Goal: Task Accomplishment & Management: Manage account settings

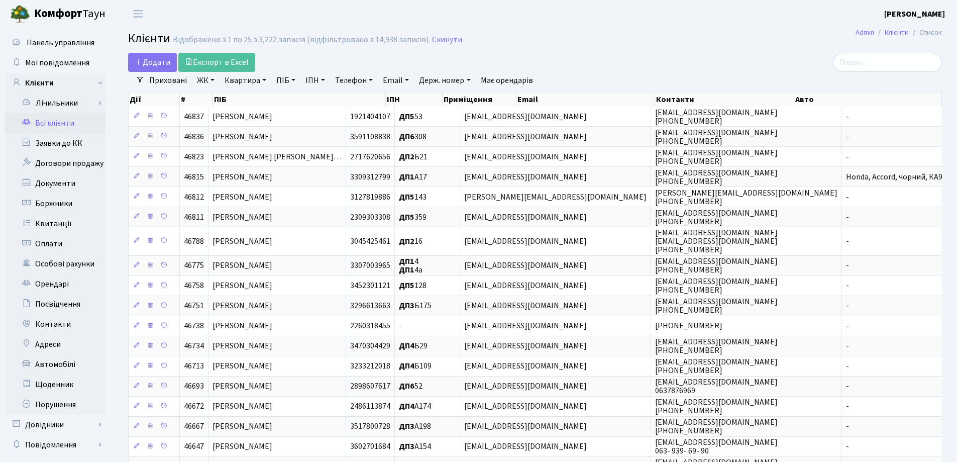
select select "25"
click at [83, 145] on link "Заявки до КК" at bounding box center [55, 143] width 100 height 20
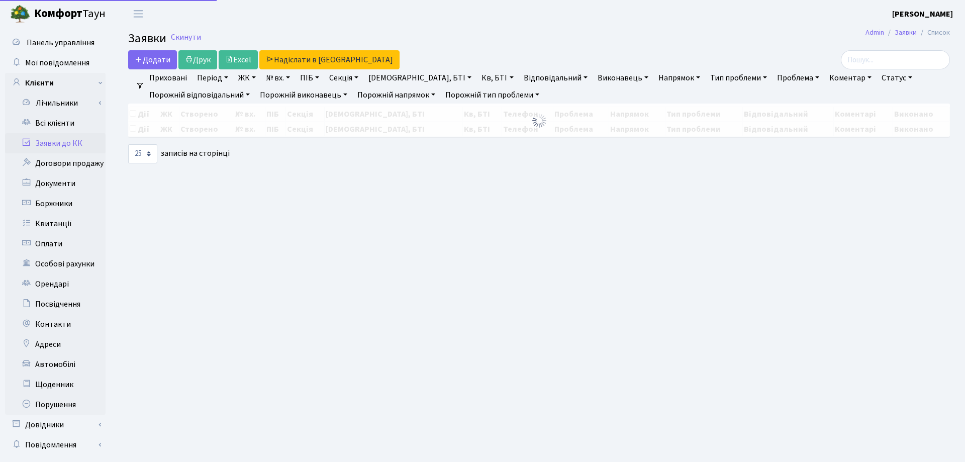
select select "25"
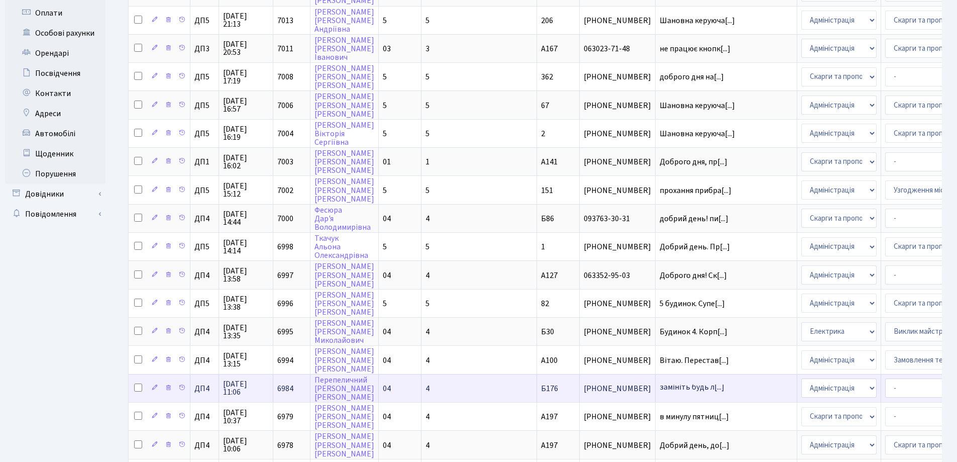
scroll to position [251, 0]
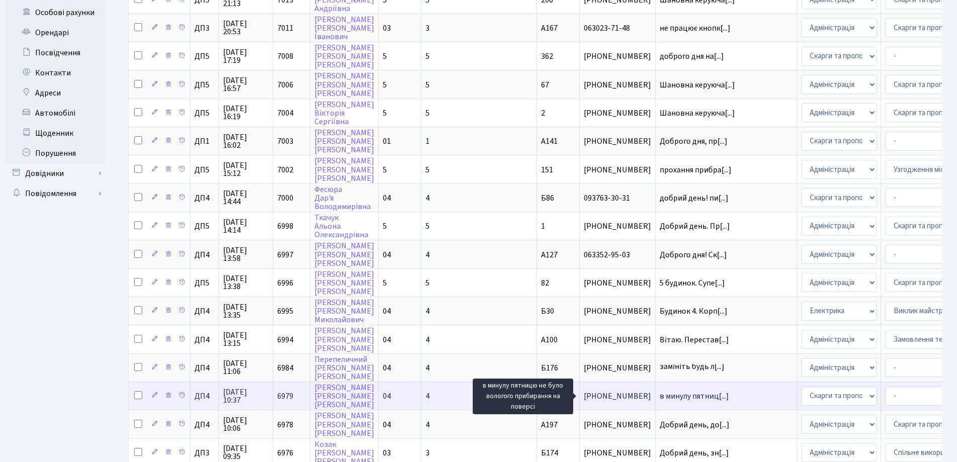
click at [660, 399] on span "в минулу пятниц[...]" at bounding box center [694, 395] width 69 height 11
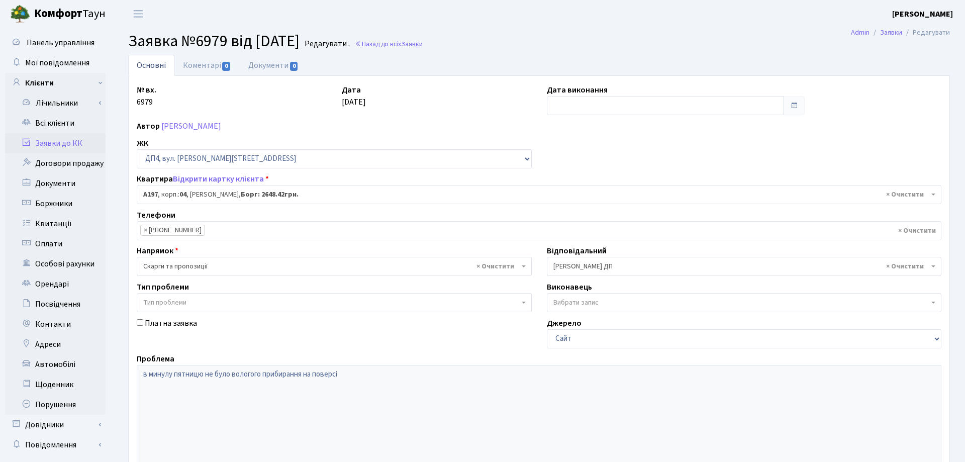
select select "33463"
click at [203, 66] on link "Коментарі 0" at bounding box center [206, 65] width 65 height 21
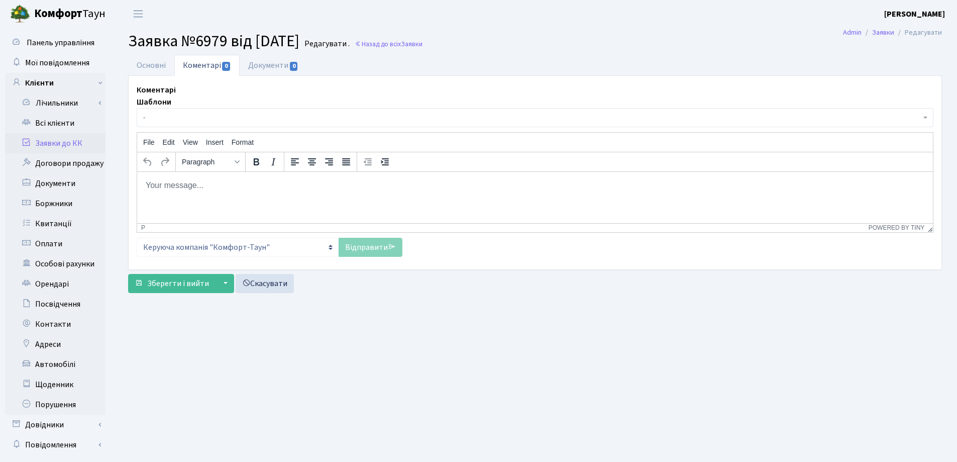
click at [169, 195] on html at bounding box center [535, 184] width 796 height 27
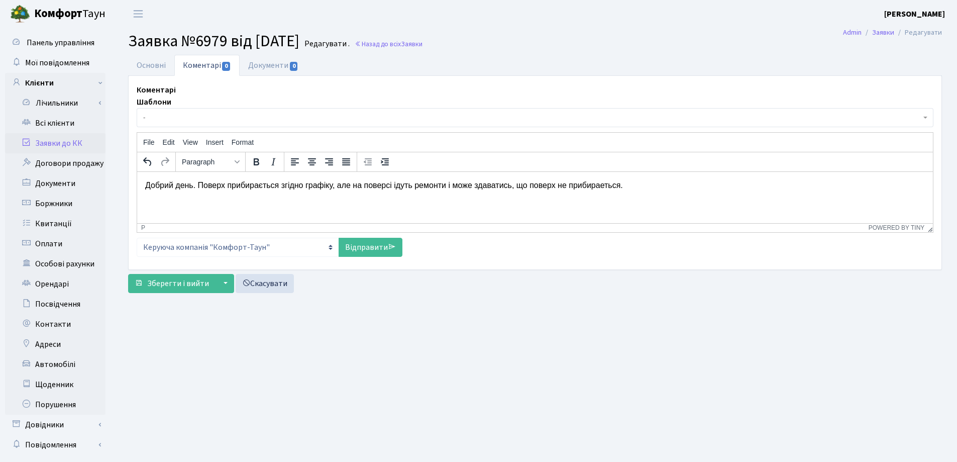
click at [512, 187] on p "Добрий день. Поверх прибирається згідно графіку, але на поверсі ідуть ремонти і…" at bounding box center [535, 184] width 780 height 11
click at [511, 186] on p "Добрий день. Поверх прибирається згідно графіку, але на поверсі ідуть ремонти і…" at bounding box center [535, 184] width 780 height 11
click at [643, 184] on p "Добрий день. Поверх прибирається згідно графіку, але на поверсі ідуть ремонти і…" at bounding box center [535, 184] width 780 height 11
click at [357, 248] on link "Відправити" at bounding box center [371, 247] width 64 height 19
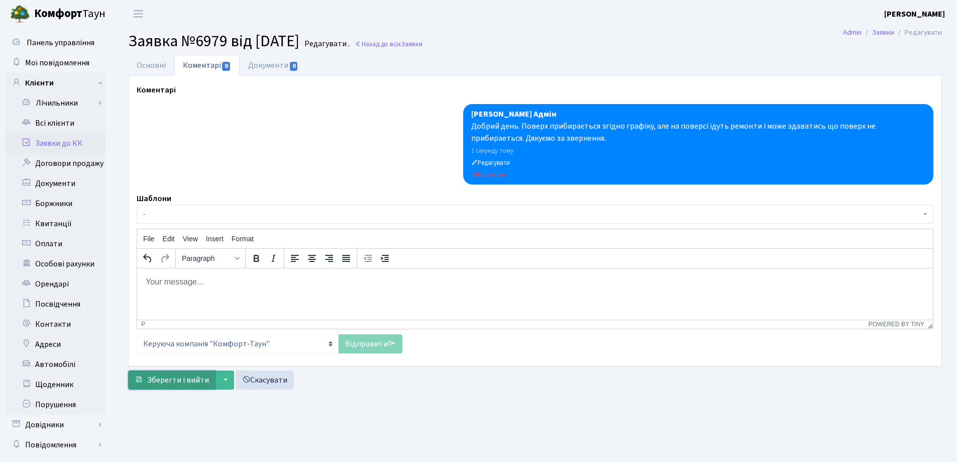
click at [175, 380] on span "Зберегти і вийти" at bounding box center [178, 379] width 62 height 11
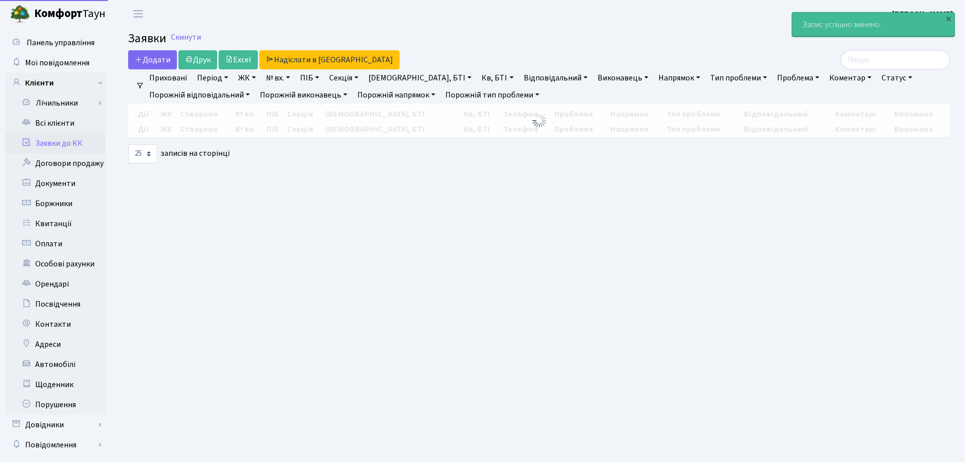
select select "25"
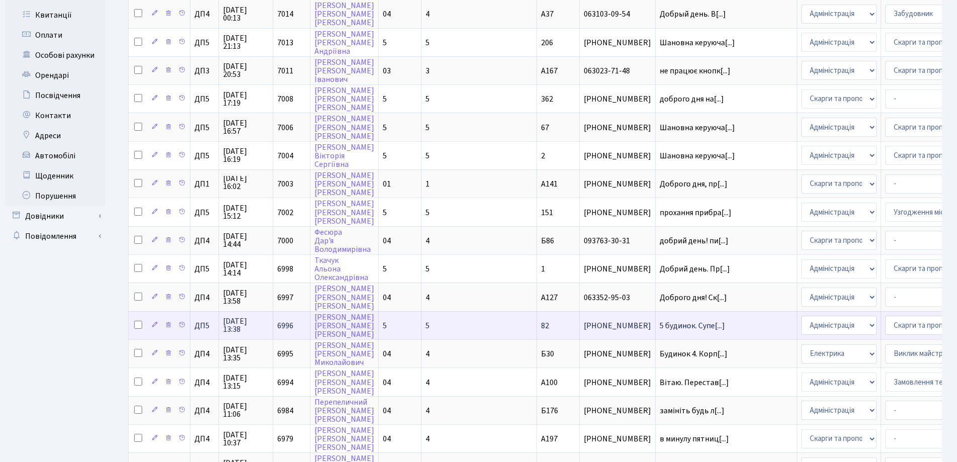
scroll to position [301, 0]
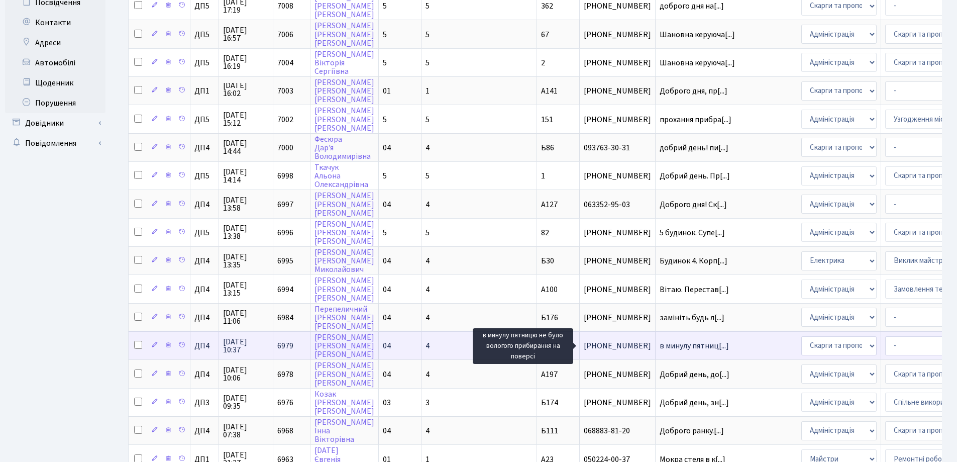
click at [660, 347] on span "в минулу пятниц[...]" at bounding box center [694, 345] width 69 height 11
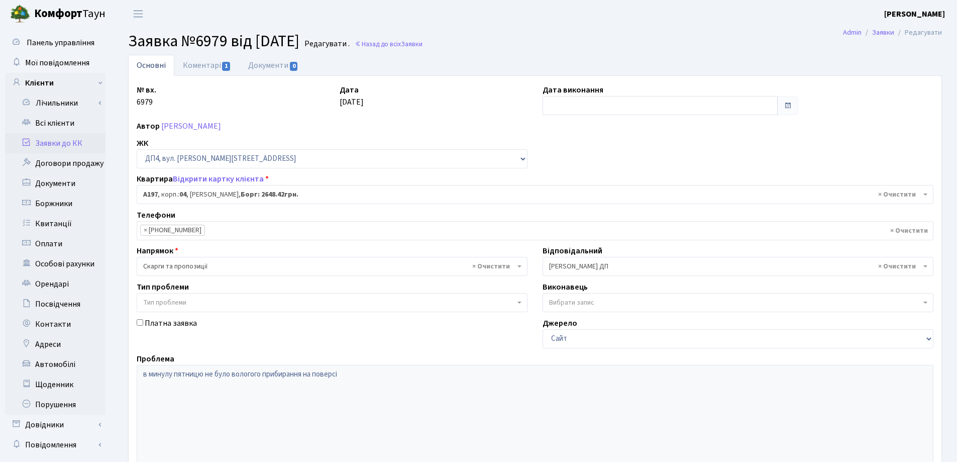
select select "33463"
click at [591, 107] on input "text" at bounding box center [660, 105] width 235 height 19
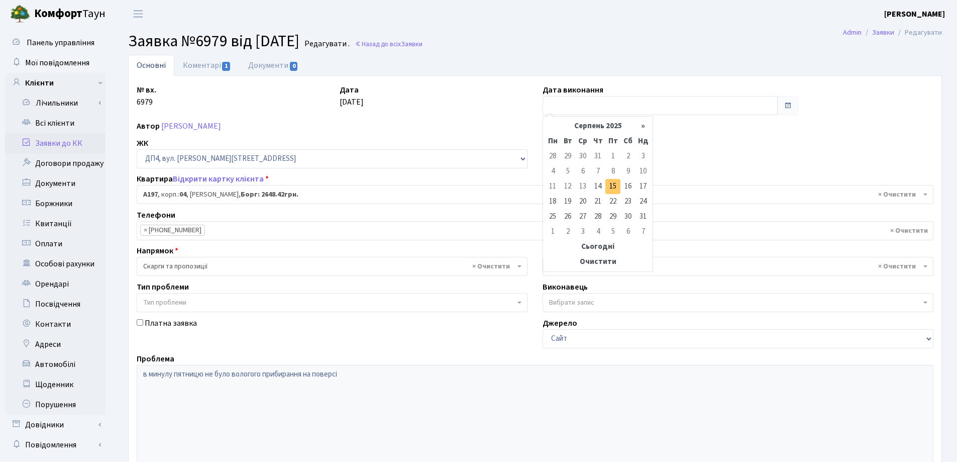
click at [611, 187] on td "15" at bounding box center [612, 186] width 15 height 15
type input "[DATE]"
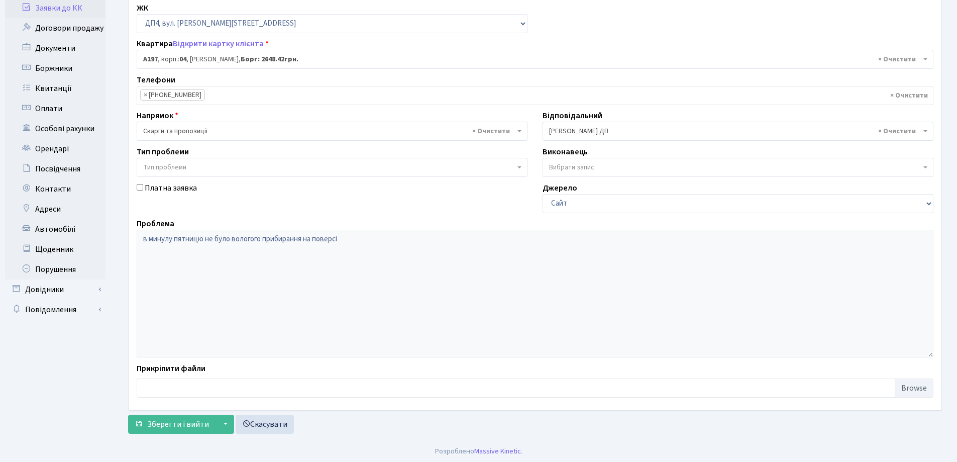
scroll to position [137, 0]
click at [172, 424] on span "Зберегти і вийти" at bounding box center [178, 422] width 62 height 11
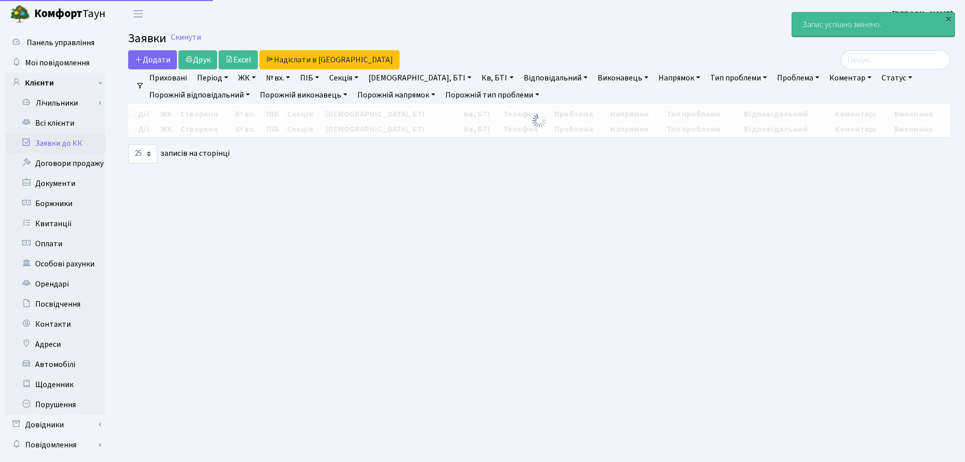
select select "25"
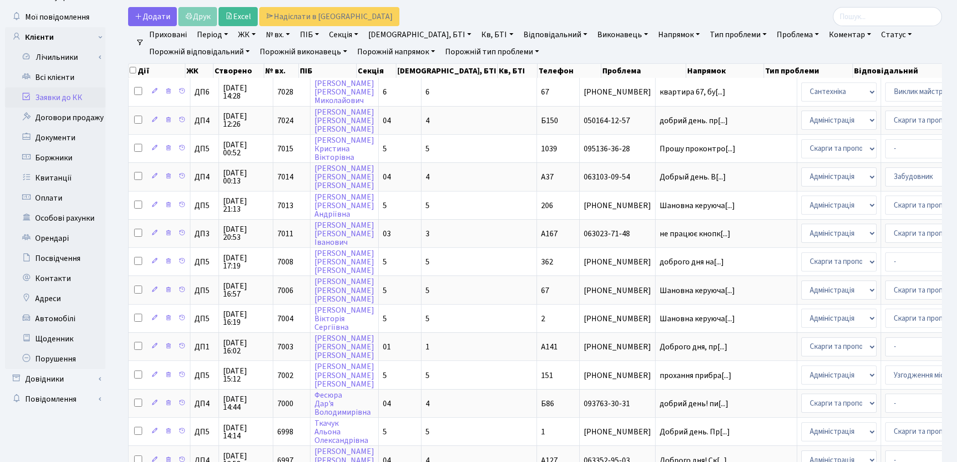
scroll to position [201, 0]
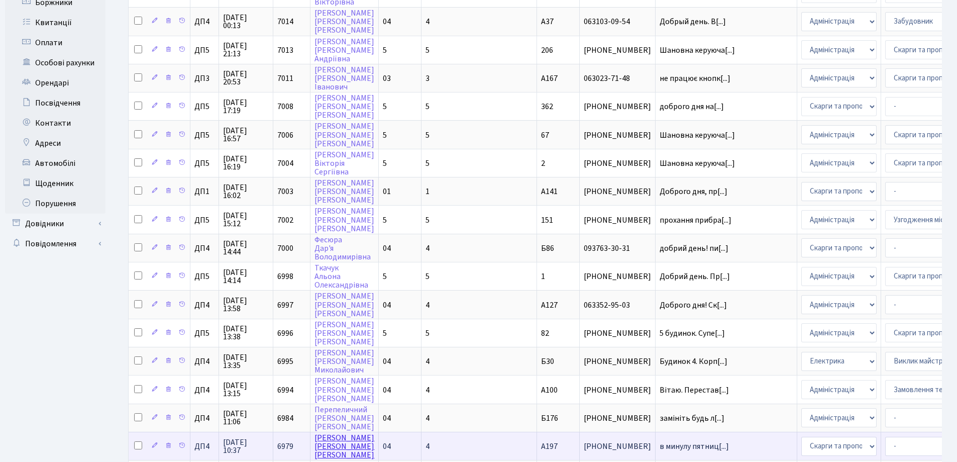
click at [336, 445] on link "[PERSON_NAME]" at bounding box center [345, 446] width 60 height 28
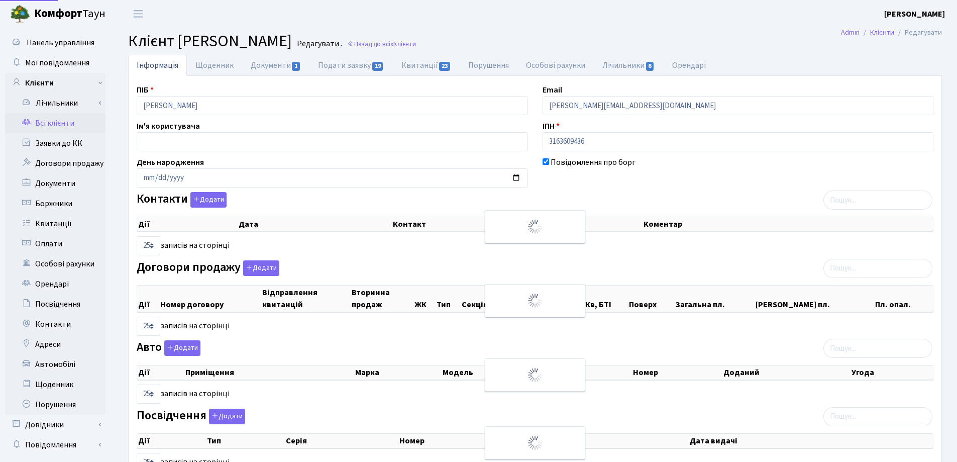
select select "25"
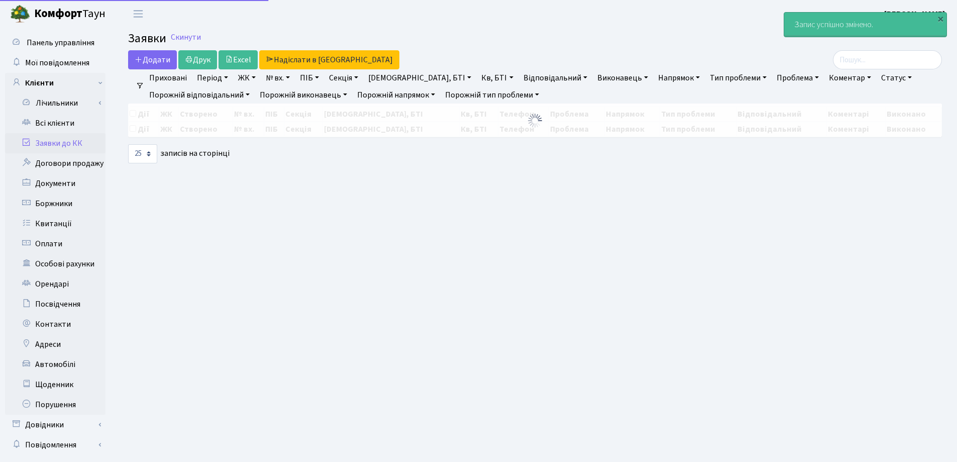
select select "25"
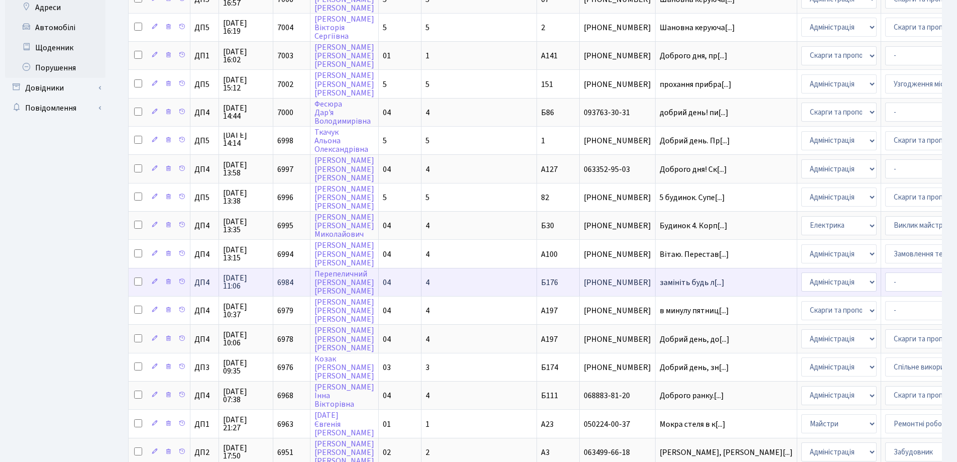
scroll to position [445, 0]
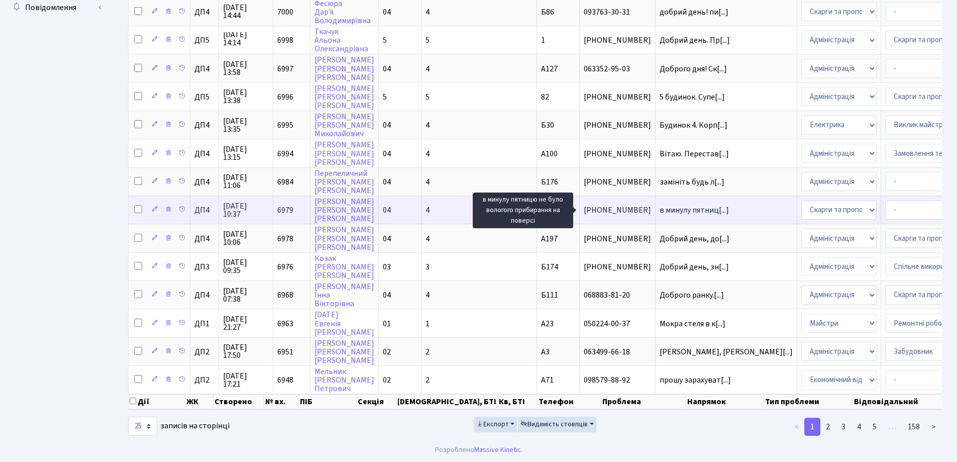
click at [660, 204] on span "в минулу пятниц[...]" at bounding box center [694, 209] width 69 height 11
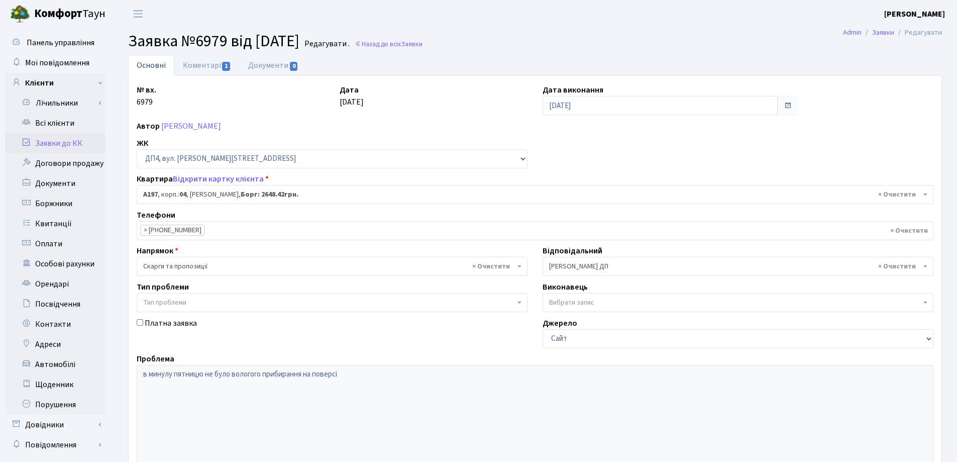
select select "33463"
click at [195, 66] on link "Коментарі 1" at bounding box center [206, 65] width 65 height 21
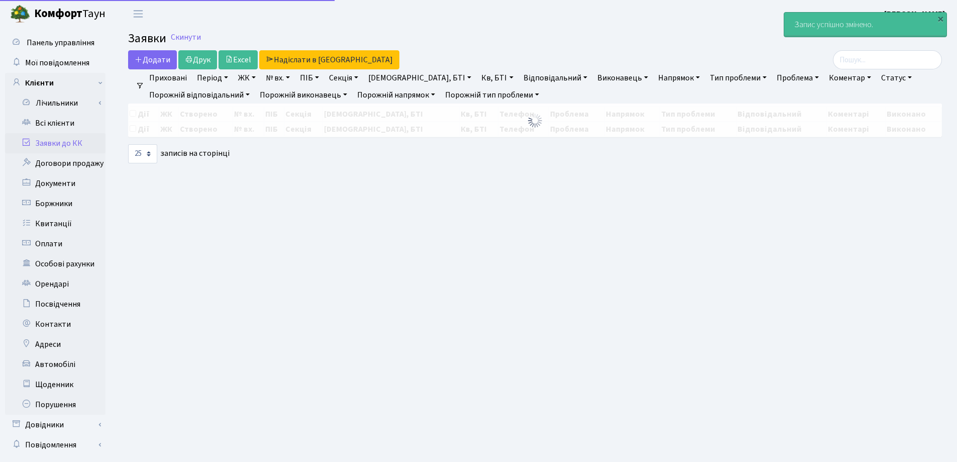
select select "25"
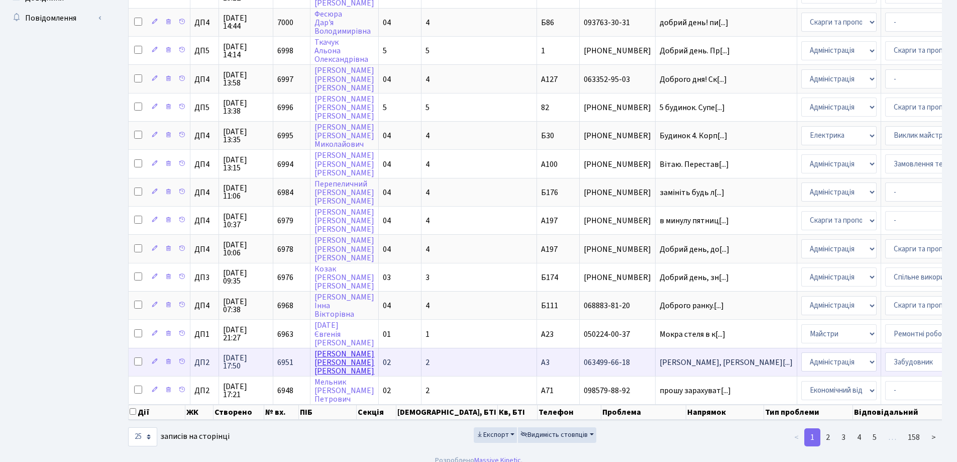
scroll to position [445, 0]
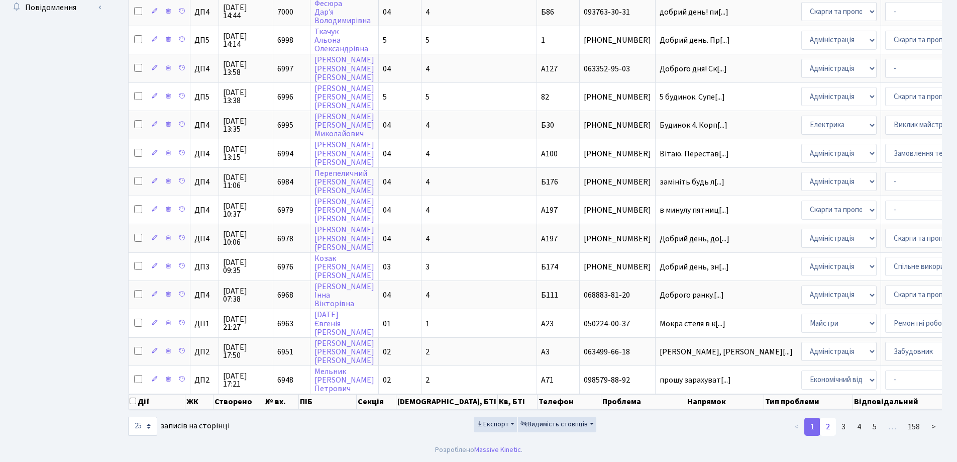
click at [830, 428] on link "2" at bounding box center [828, 427] width 16 height 18
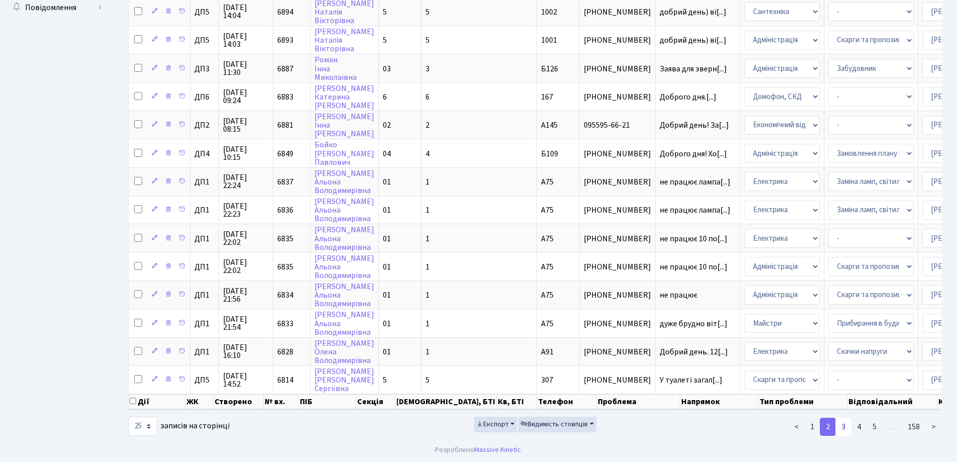
click at [847, 424] on link "3" at bounding box center [844, 427] width 16 height 18
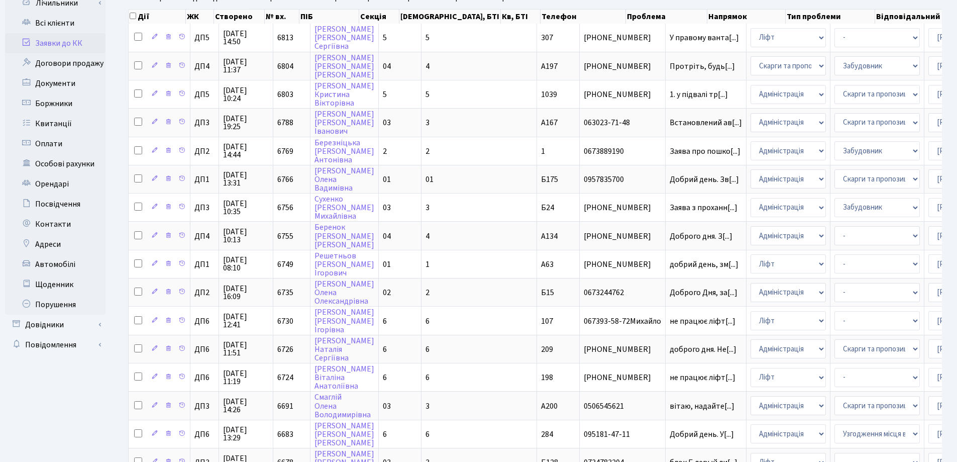
scroll to position [93, 0]
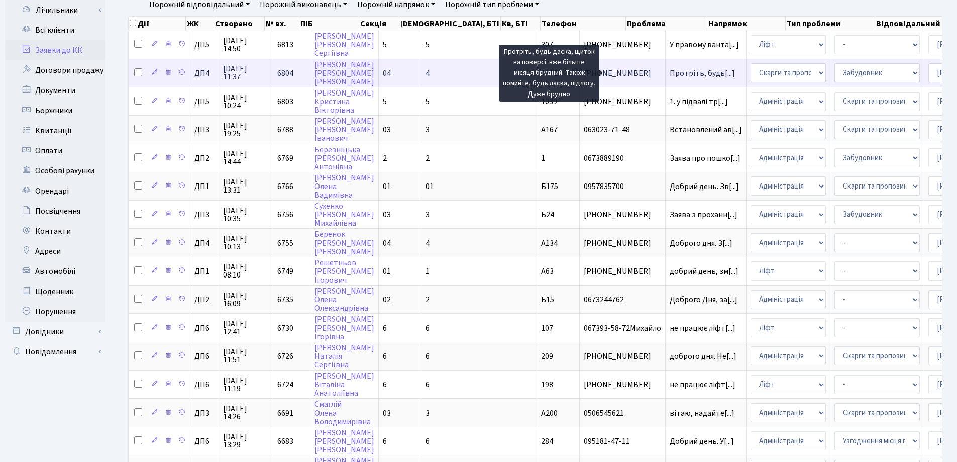
click at [670, 76] on span "Протріть, будь[...]" at bounding box center [702, 73] width 65 height 11
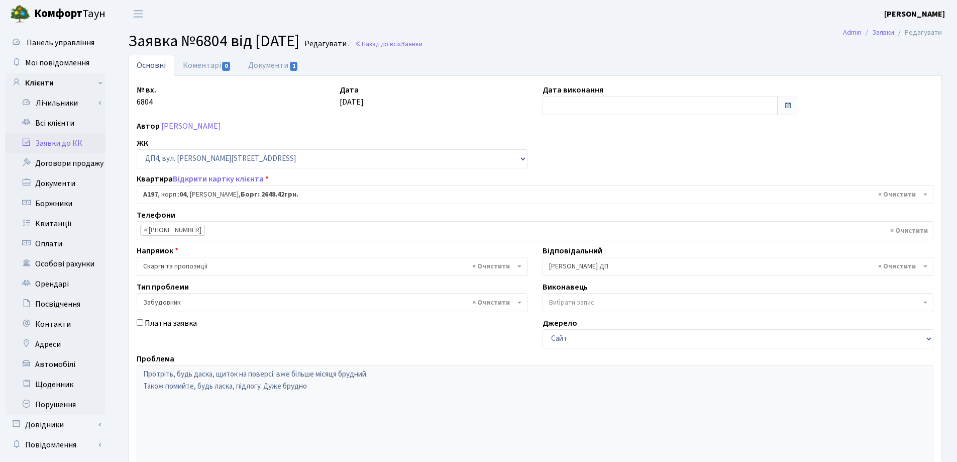
select select "33463"
select select "64"
click at [267, 65] on link "Документи 1" at bounding box center [273, 65] width 67 height 21
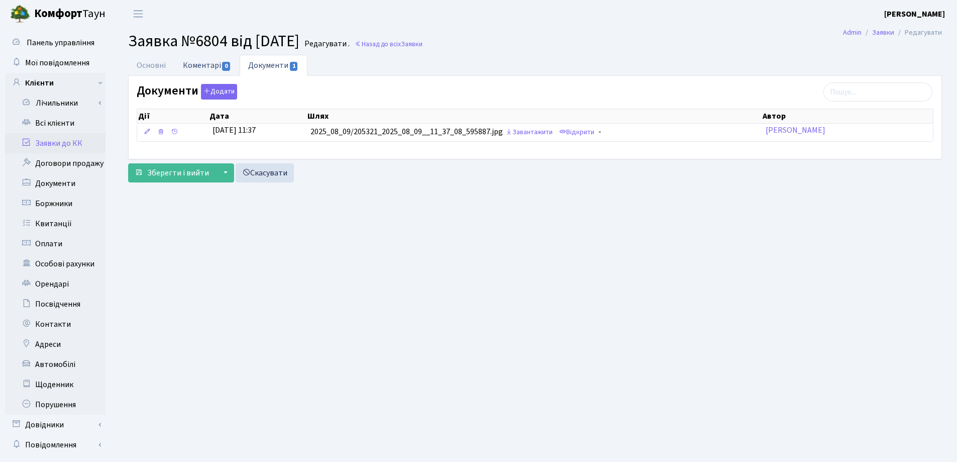
click at [204, 67] on link "Коментарі 0" at bounding box center [206, 65] width 65 height 21
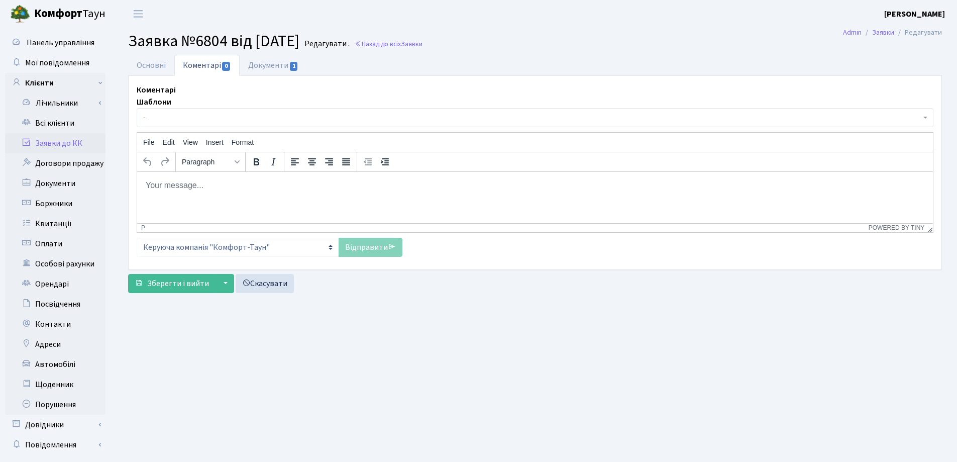
click at [162, 180] on body "Rich Text Area. Press ALT-0 for help." at bounding box center [535, 184] width 780 height 11
click at [366, 249] on link "Відправити" at bounding box center [371, 247] width 64 height 19
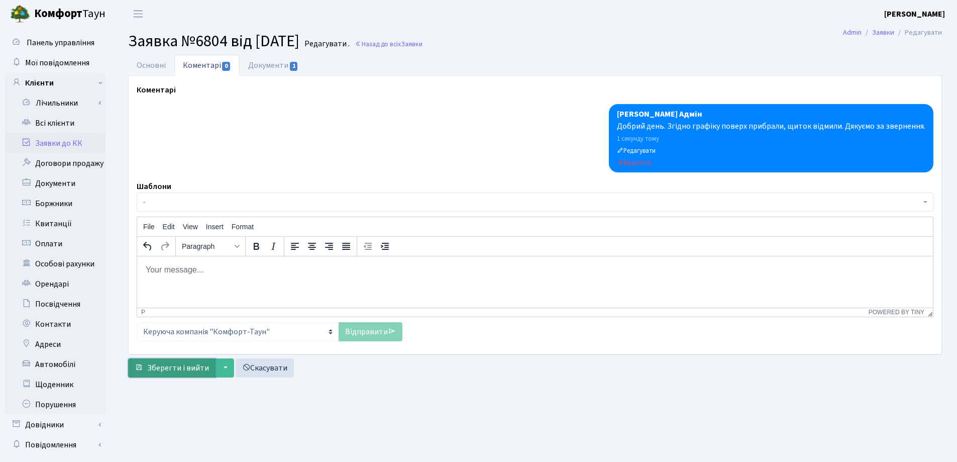
click at [170, 367] on span "Зберегти і вийти" at bounding box center [178, 367] width 62 height 11
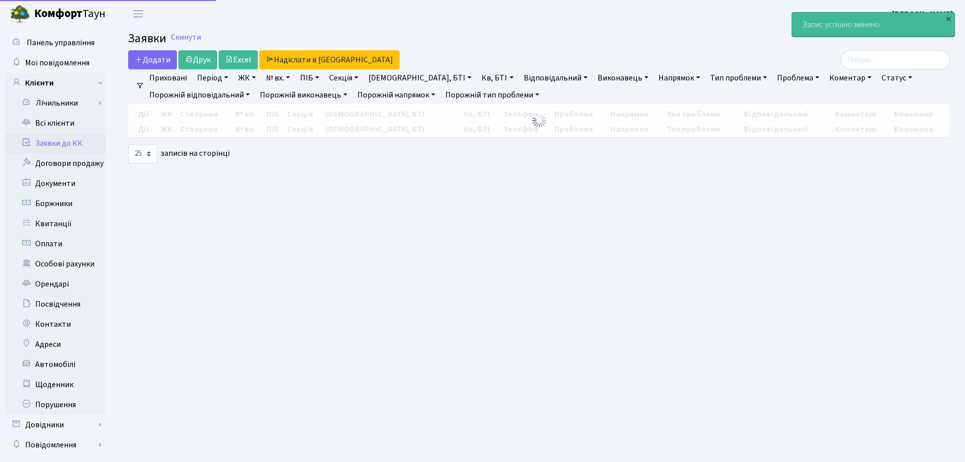
select select "25"
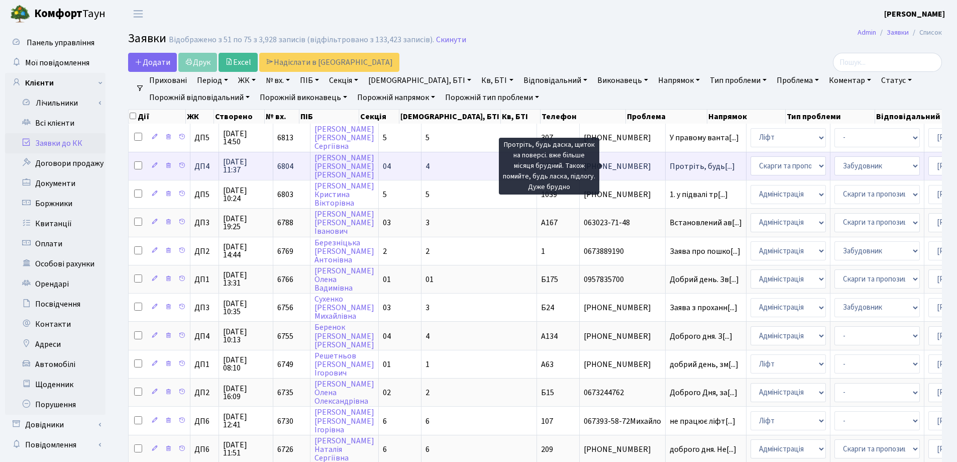
click at [670, 166] on span "Протріть, будь[...]" at bounding box center [702, 166] width 65 height 11
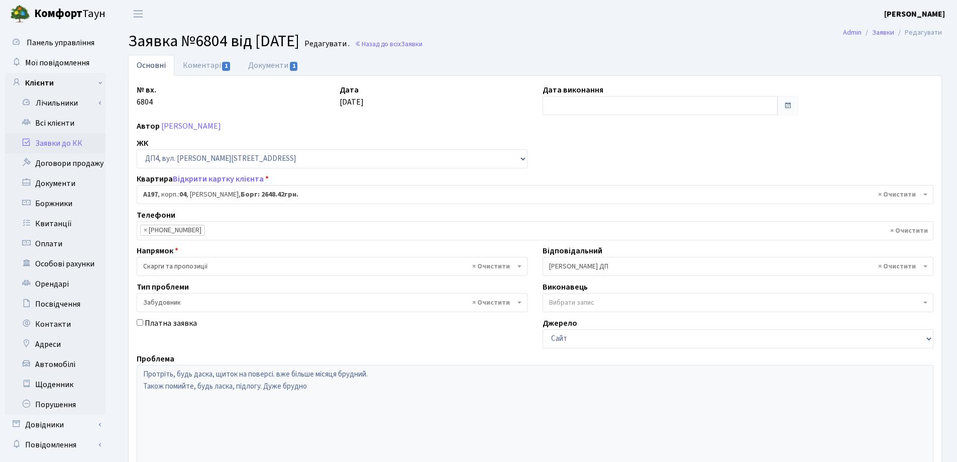
select select "33463"
select select "64"
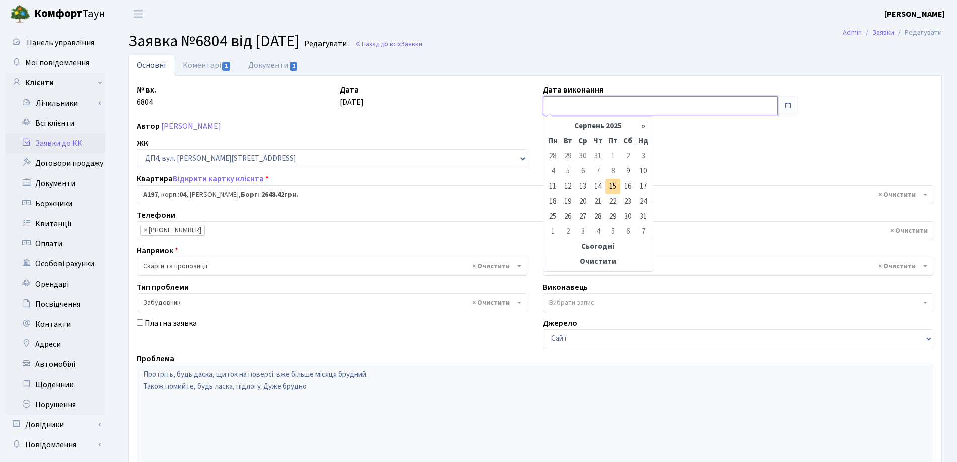
click at [598, 100] on input "text" at bounding box center [660, 105] width 235 height 19
click at [610, 187] on td "15" at bounding box center [612, 186] width 15 height 15
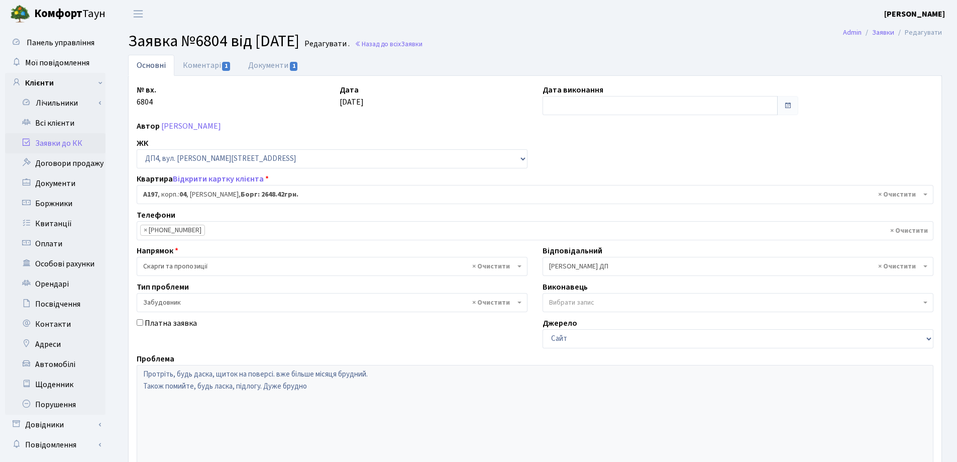
type input "[DATE]"
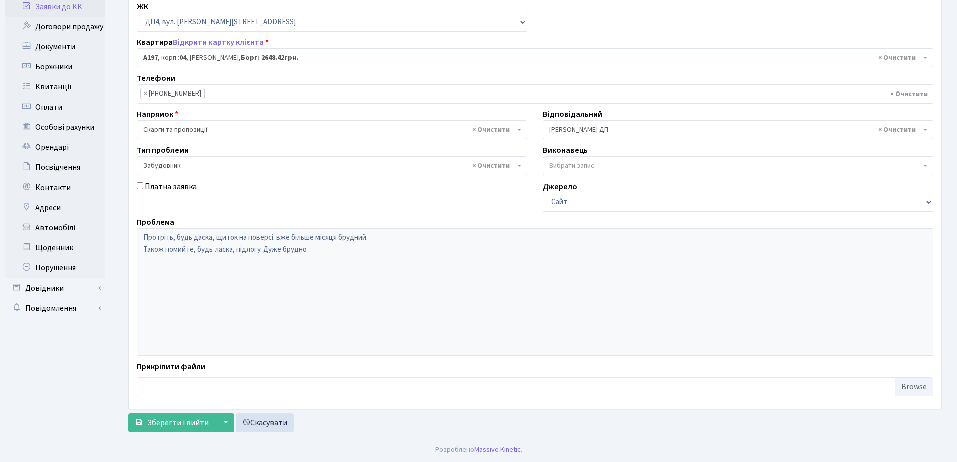
scroll to position [137, 0]
click at [199, 421] on span "Зберегти і вийти" at bounding box center [178, 422] width 62 height 11
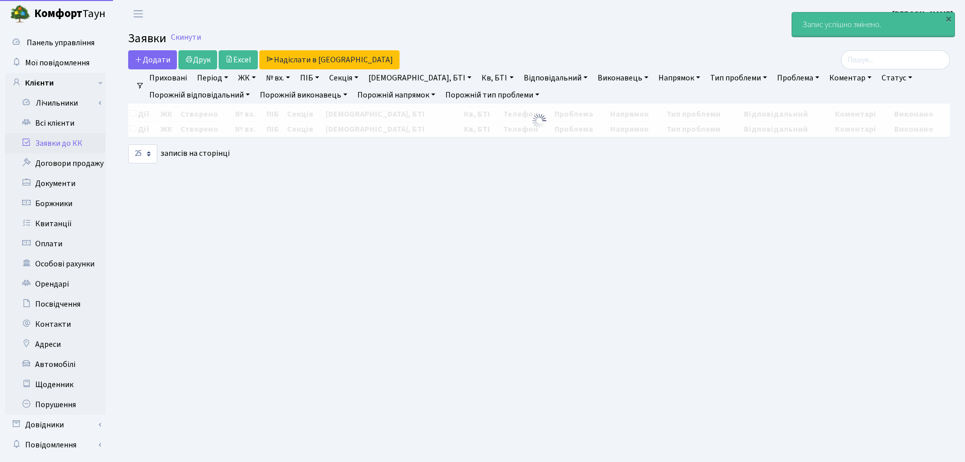
select select "25"
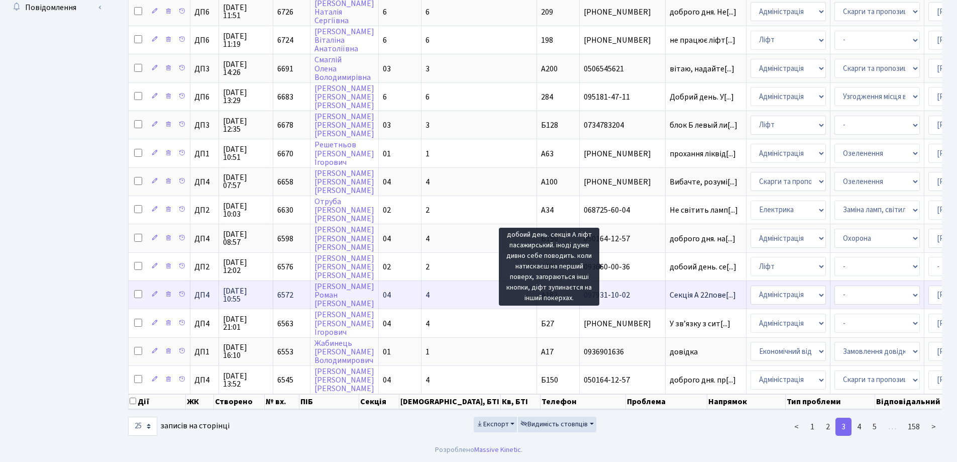
scroll to position [2, 0]
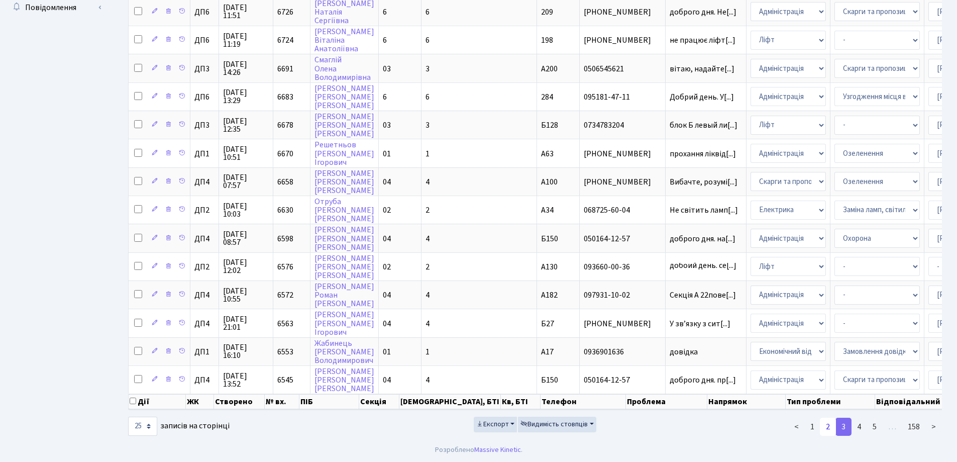
click at [831, 426] on link "2" at bounding box center [828, 427] width 16 height 18
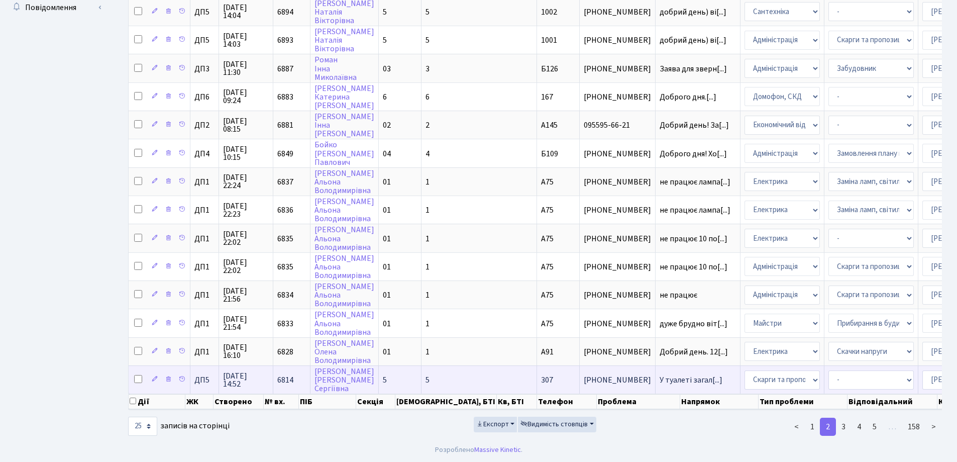
scroll to position [445, 0]
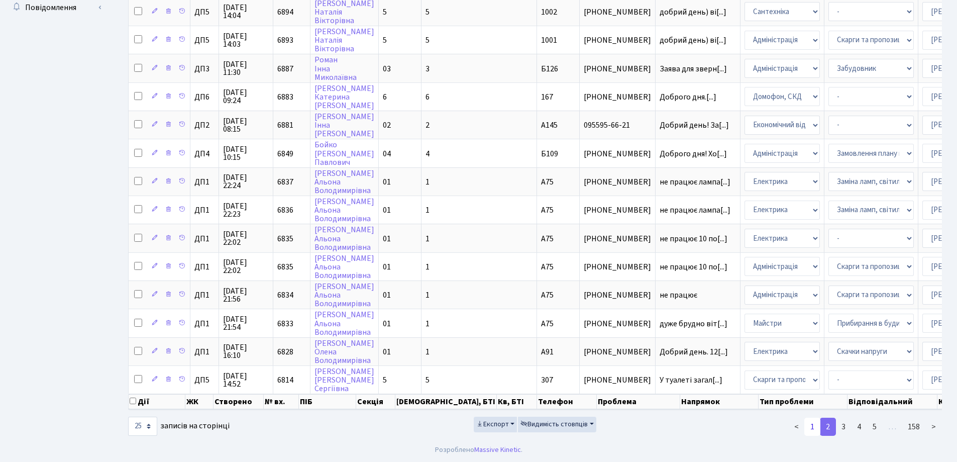
click at [815, 423] on link "1" at bounding box center [812, 427] width 16 height 18
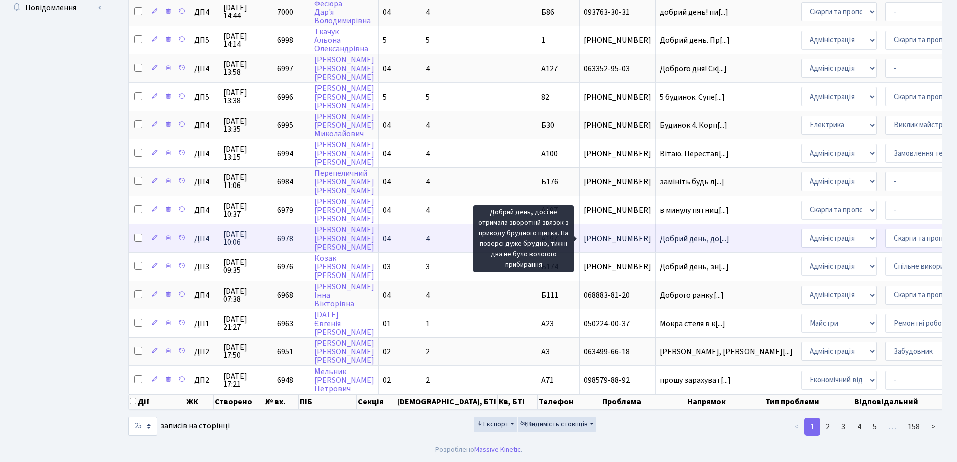
click at [660, 233] on span "Добрий день, до[...]" at bounding box center [695, 238] width 70 height 11
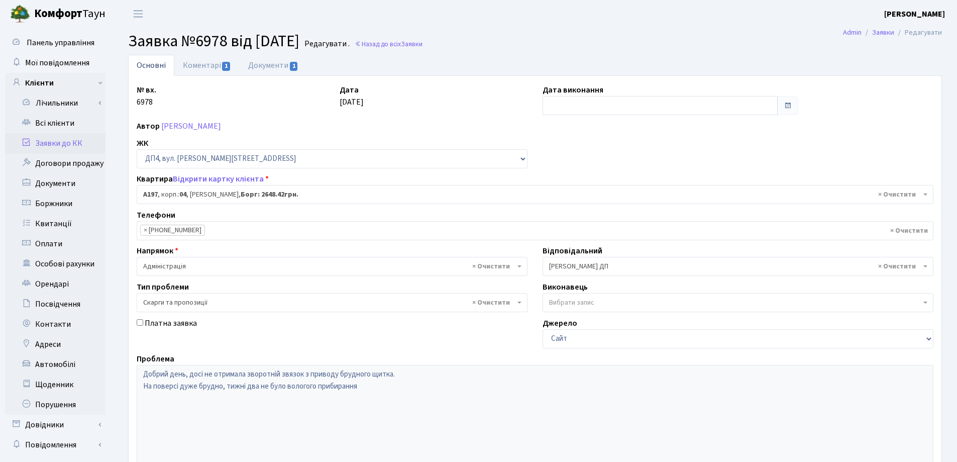
select select "33463"
select select "55"
click at [203, 67] on link "Коментарі 1" at bounding box center [206, 65] width 65 height 21
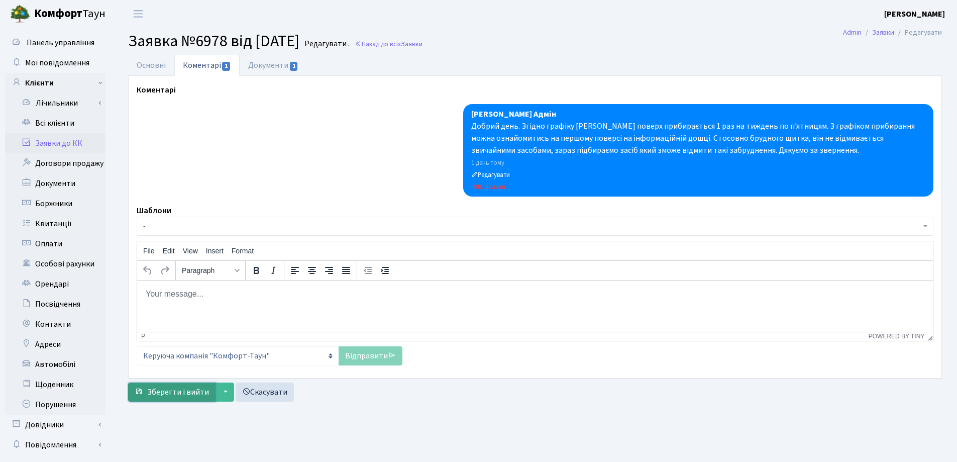
click at [164, 392] on span "Зберегти і вийти" at bounding box center [178, 391] width 62 height 11
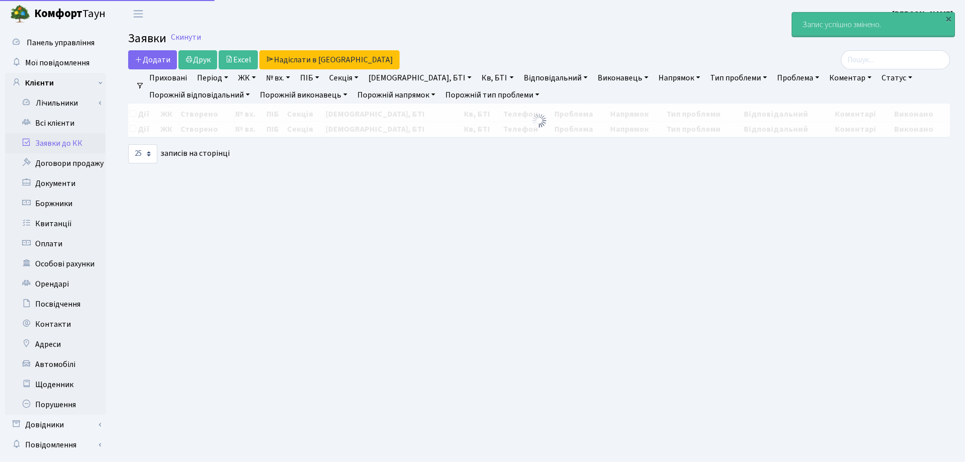
select select "25"
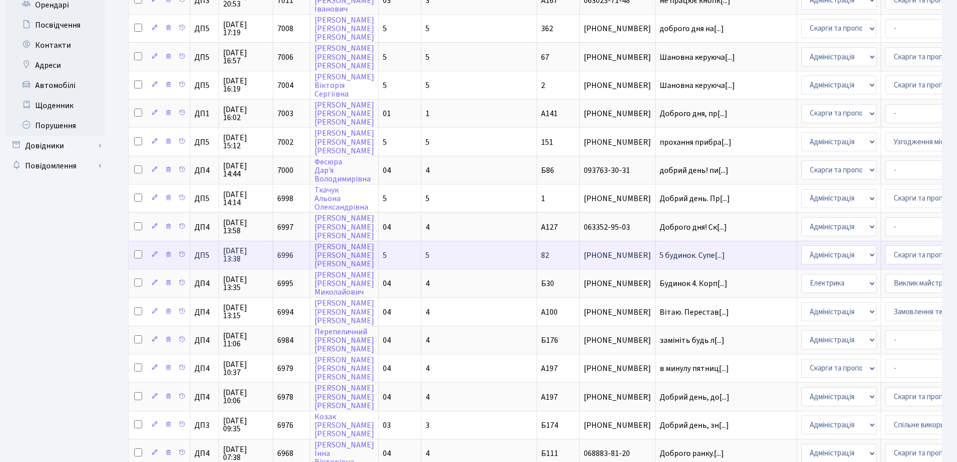
scroll to position [445, 0]
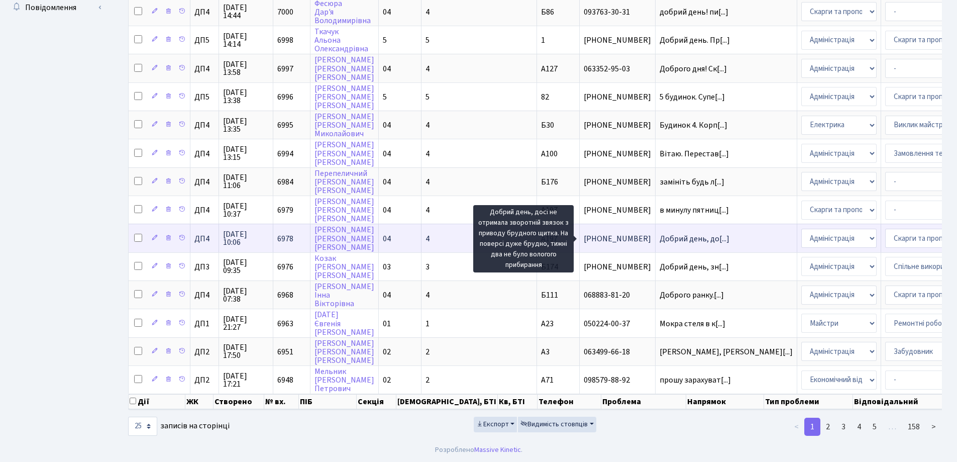
click at [660, 233] on span "Добрий день, до[...]" at bounding box center [695, 238] width 70 height 11
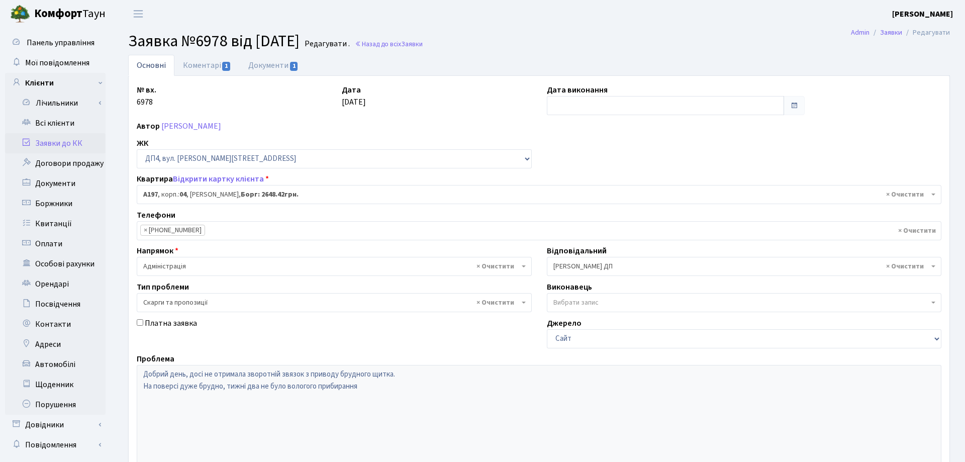
select select "33463"
select select "55"
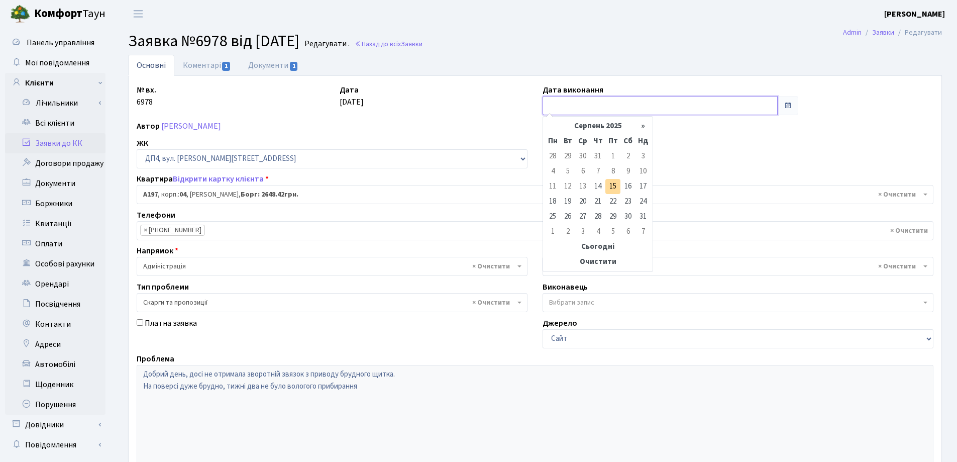
click at [585, 109] on input "text" at bounding box center [660, 105] width 235 height 19
click at [612, 189] on td "15" at bounding box center [612, 186] width 15 height 15
type input "15.08.2025"
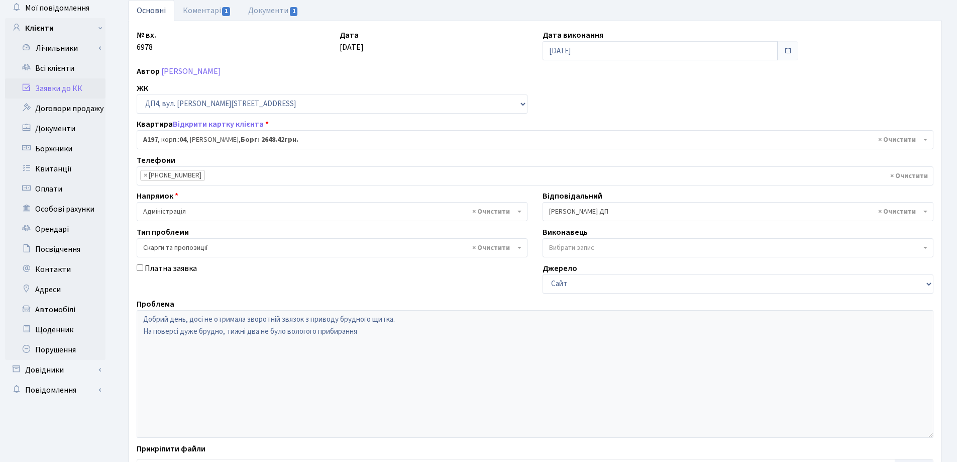
scroll to position [137, 0]
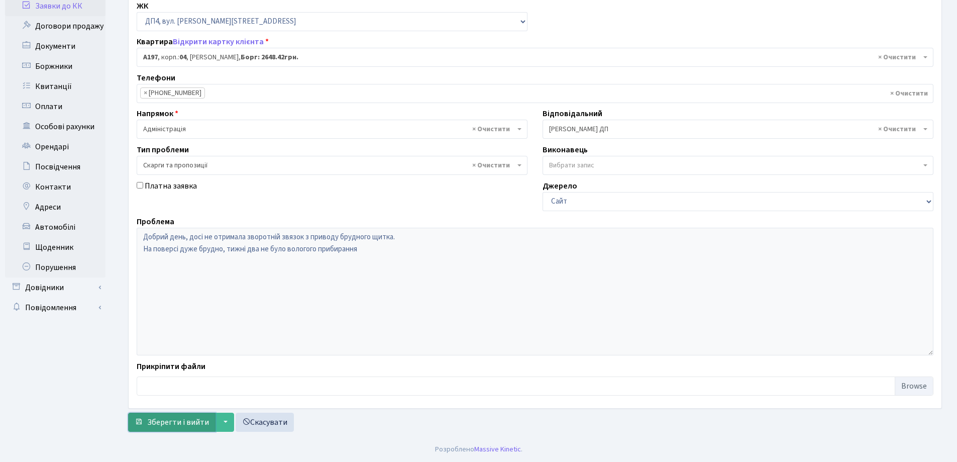
click at [145, 423] on button "Зберегти і вийти" at bounding box center [171, 421] width 87 height 19
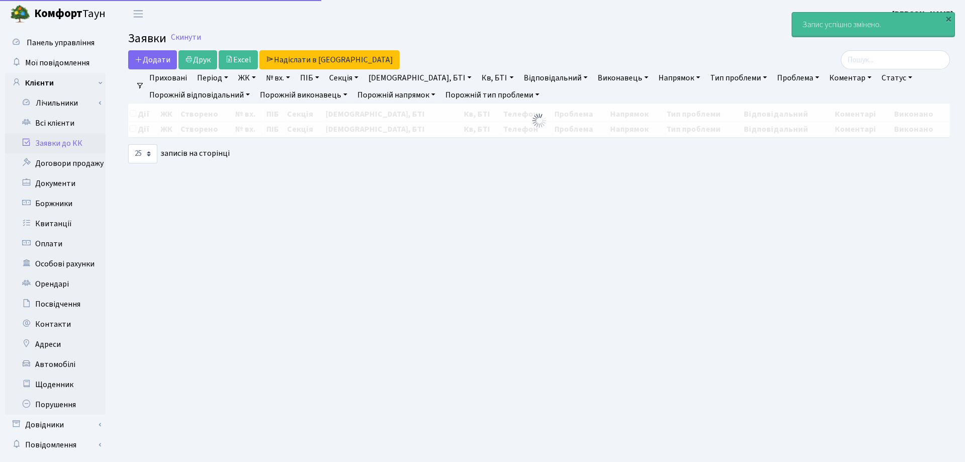
select select "25"
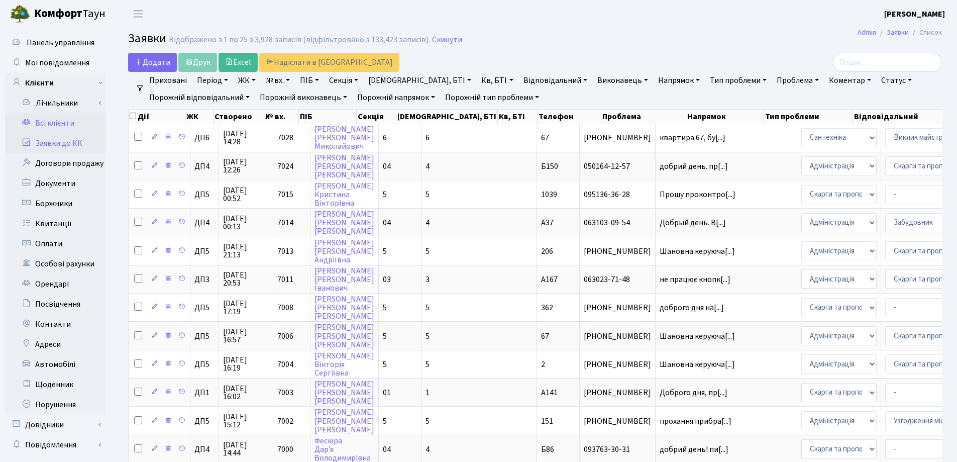
click at [54, 123] on link "Всі клієнти" at bounding box center [55, 123] width 100 height 20
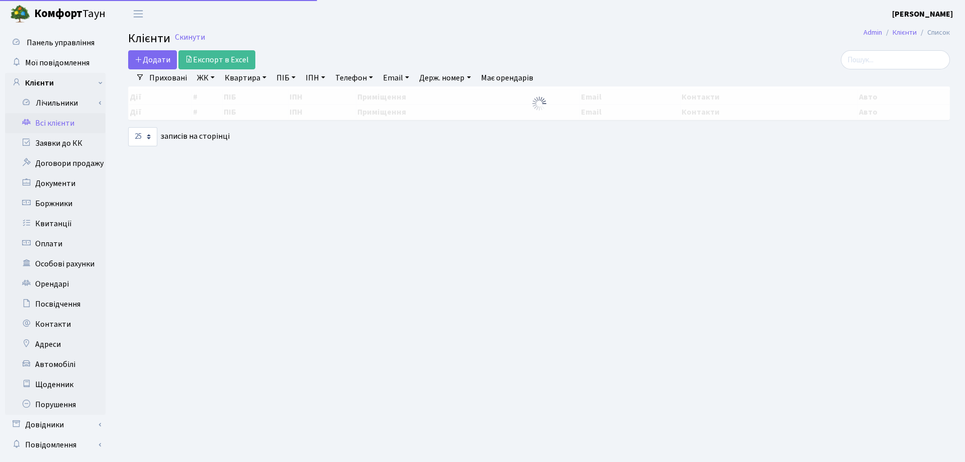
select select "25"
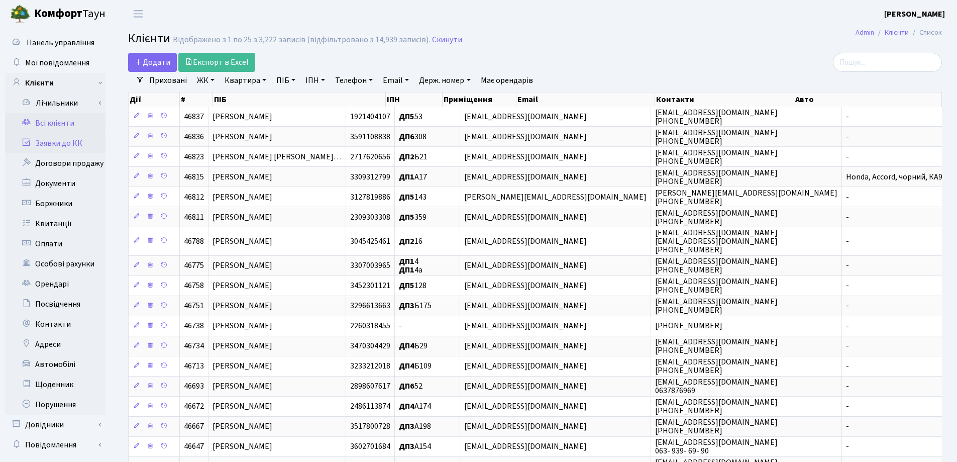
click at [56, 143] on link "Заявки до КК" at bounding box center [55, 143] width 100 height 20
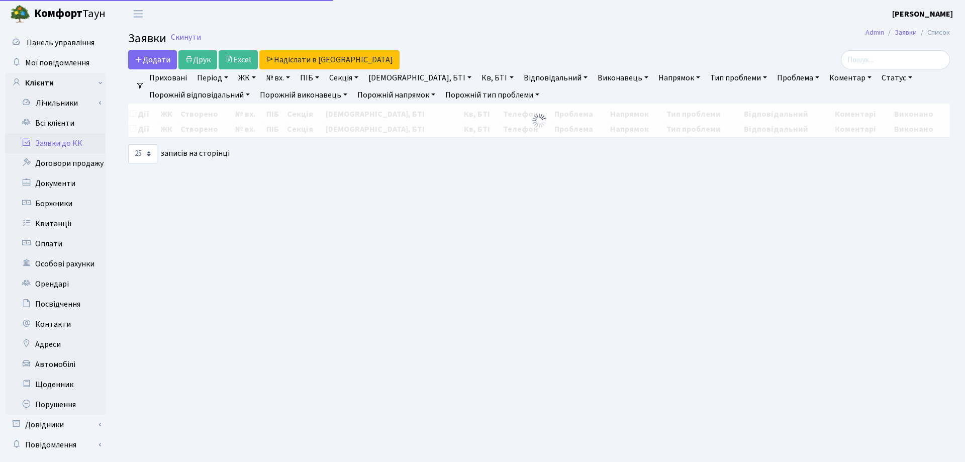
select select "25"
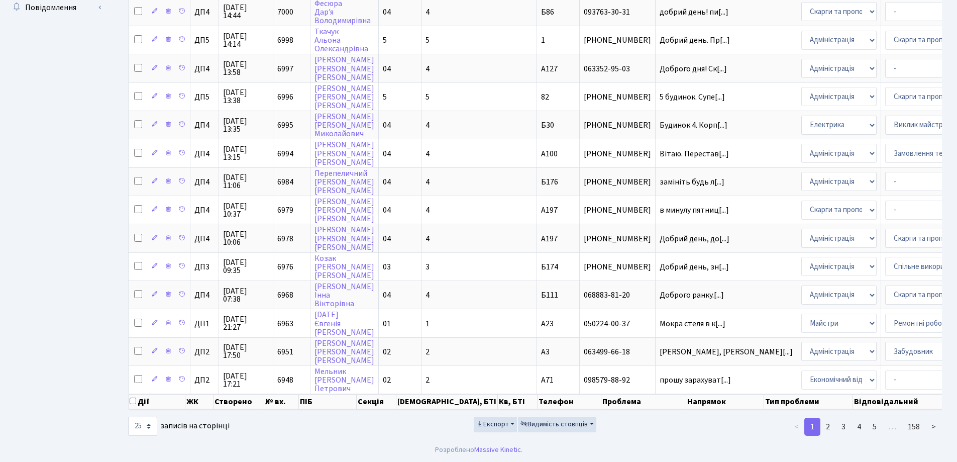
scroll to position [445, 0]
click at [832, 426] on link "2" at bounding box center [828, 427] width 16 height 18
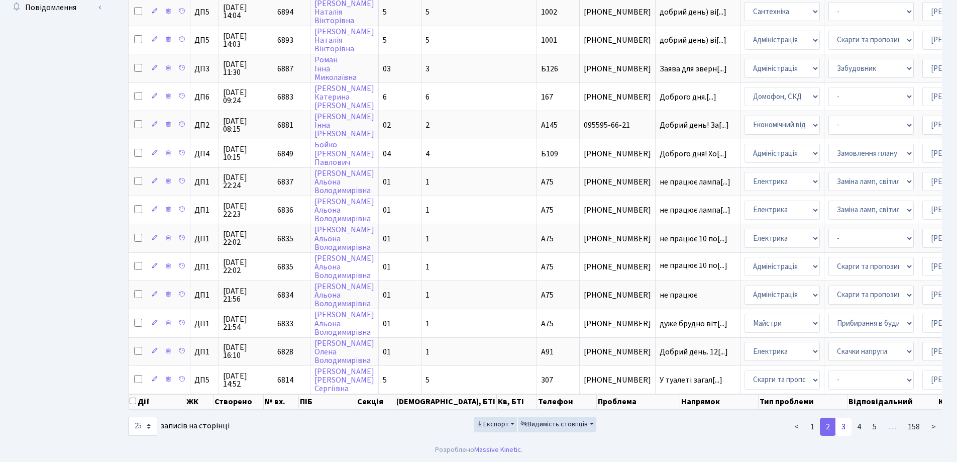
click at [844, 427] on link "3" at bounding box center [844, 427] width 16 height 18
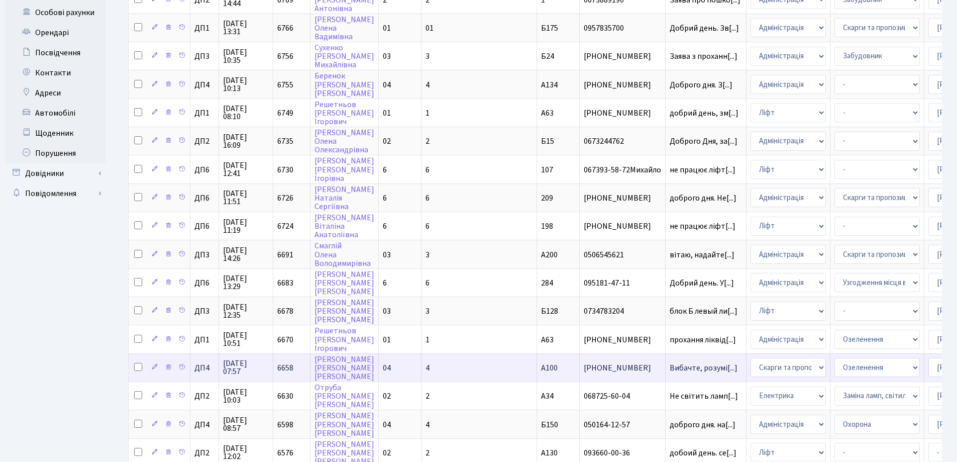
scroll to position [0, 0]
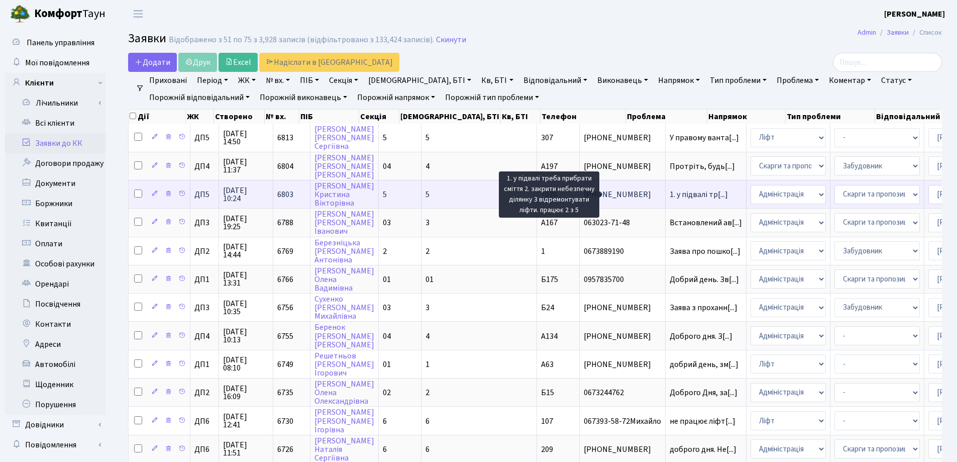
click at [670, 194] on span "1. у підвалі тр[...]" at bounding box center [699, 194] width 58 height 11
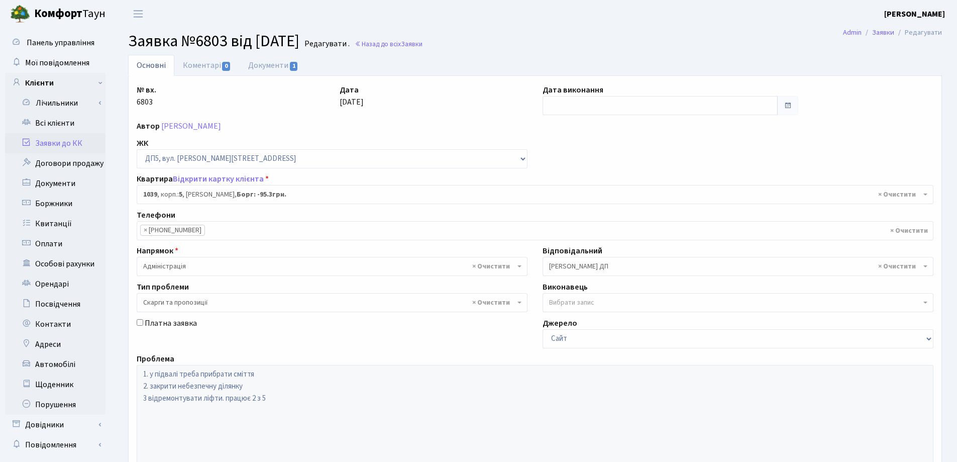
select select "46075"
select select "55"
click at [189, 69] on link "Коментарі 0" at bounding box center [206, 65] width 65 height 21
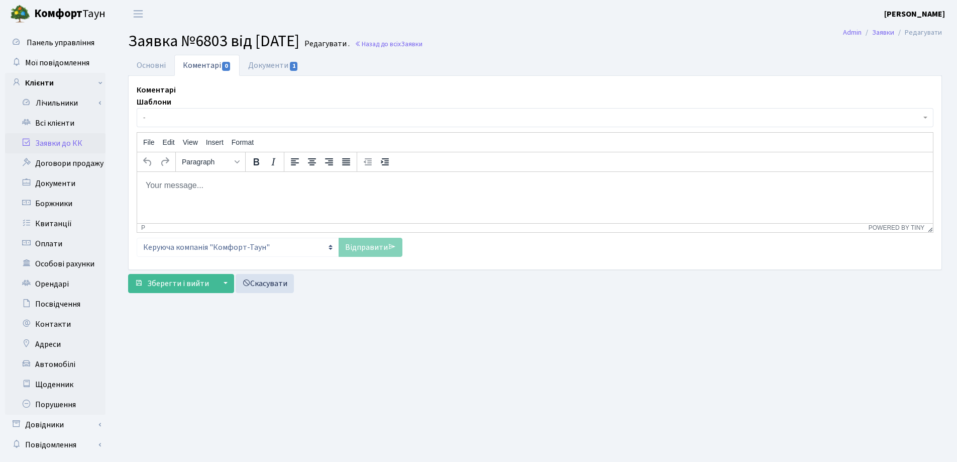
drag, startPoint x: 266, startPoint y: 342, endPoint x: 140, endPoint y: 176, distance: 208.0
click at [148, 181] on body "Rich Text Area. Press ALT-0 for help." at bounding box center [535, 184] width 780 height 11
click at [375, 252] on link "Відправити" at bounding box center [371, 247] width 64 height 19
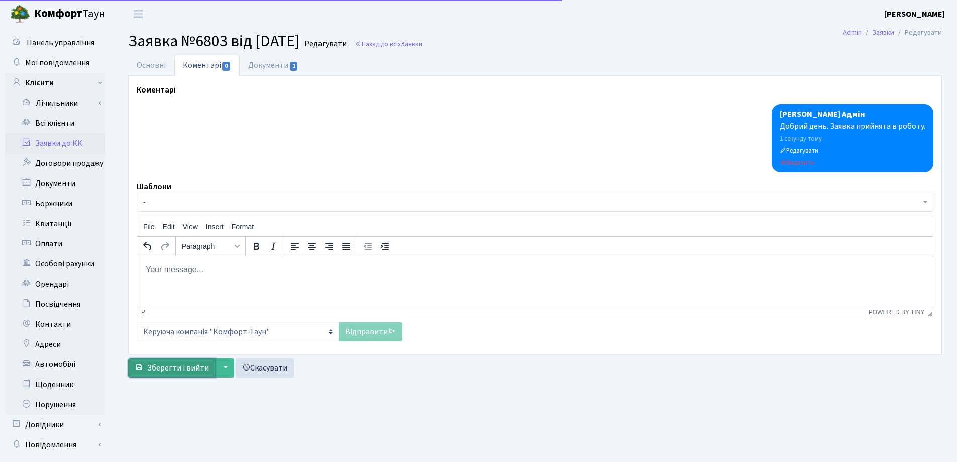
click at [186, 366] on span "Зберегти і вийти" at bounding box center [178, 367] width 62 height 11
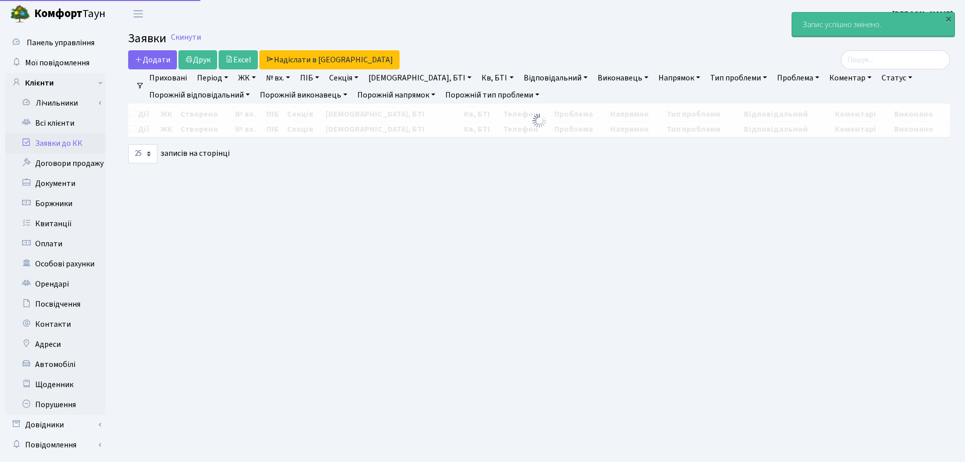
select select "25"
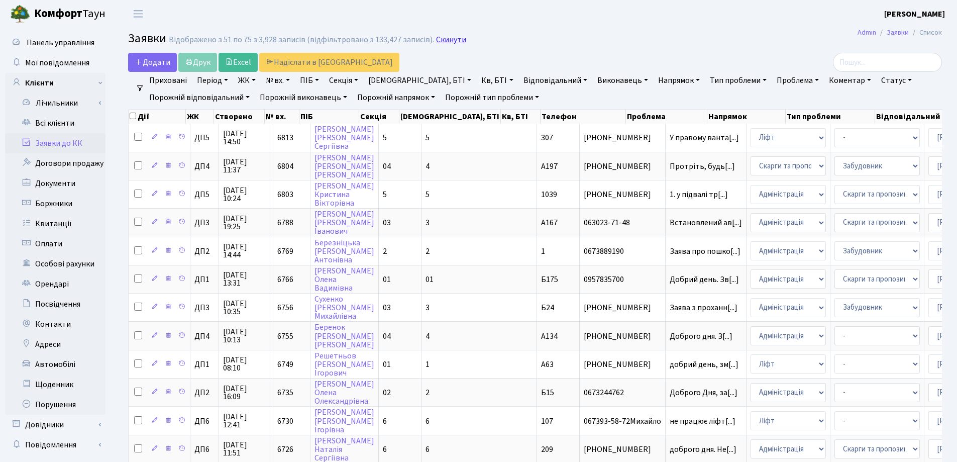
click at [442, 42] on link "Скинути" at bounding box center [451, 40] width 30 height 10
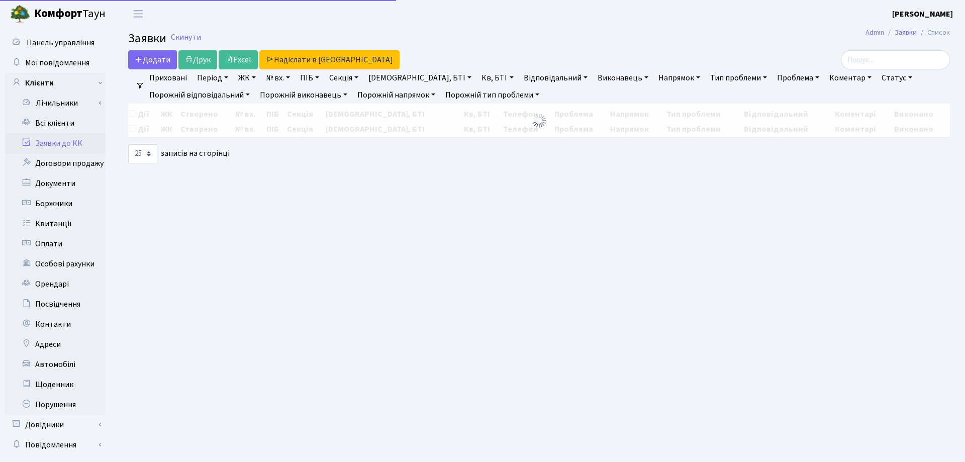
select select "25"
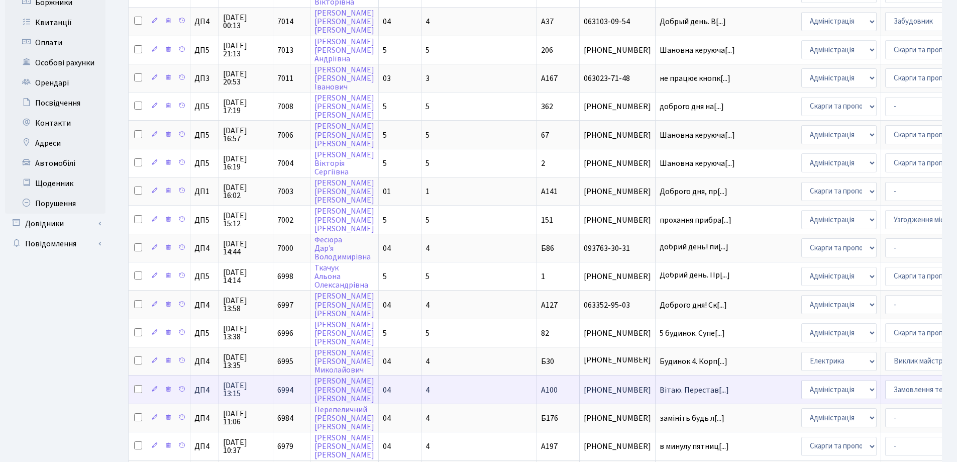
scroll to position [445, 0]
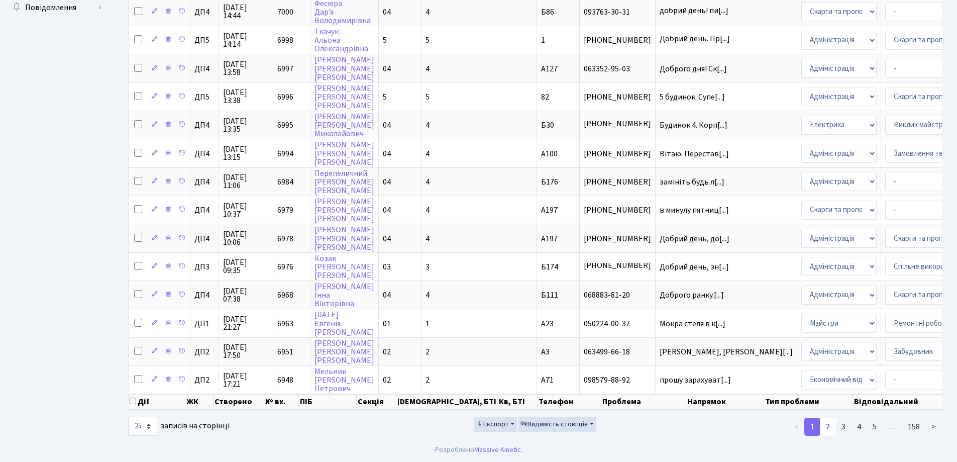
click at [828, 427] on link "2" at bounding box center [828, 427] width 16 height 18
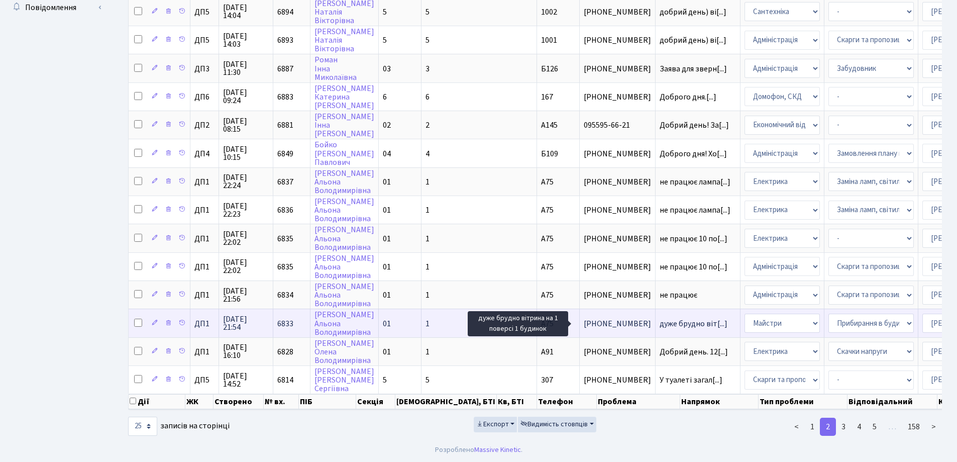
click at [660, 318] on span "дуже брудно віт[...]" at bounding box center [694, 323] width 68 height 11
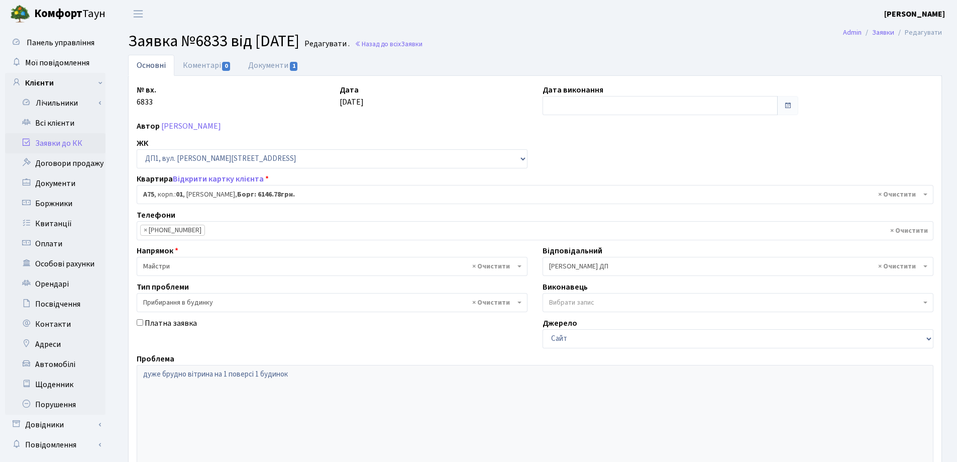
select select "29674"
select select "58"
click at [217, 64] on link "Коментарі 0" at bounding box center [206, 65] width 65 height 21
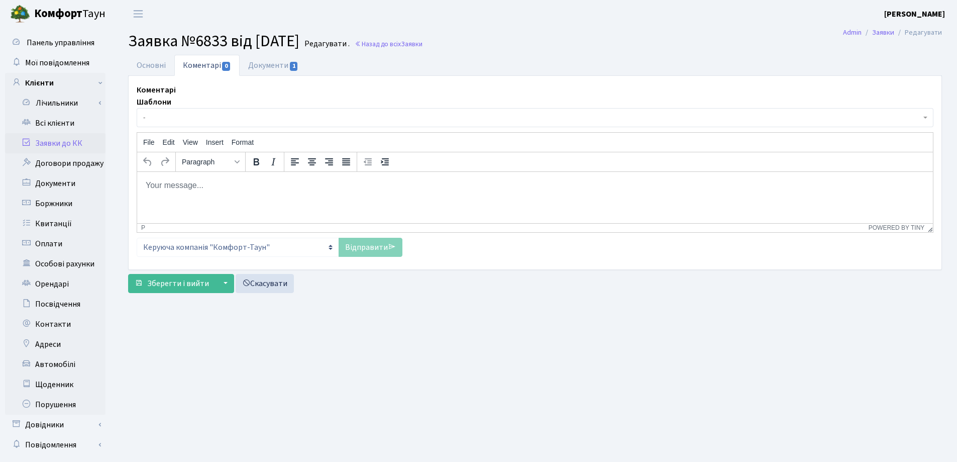
click at [157, 194] on html at bounding box center [535, 184] width 796 height 27
click at [357, 248] on link "Відправити" at bounding box center [371, 247] width 64 height 19
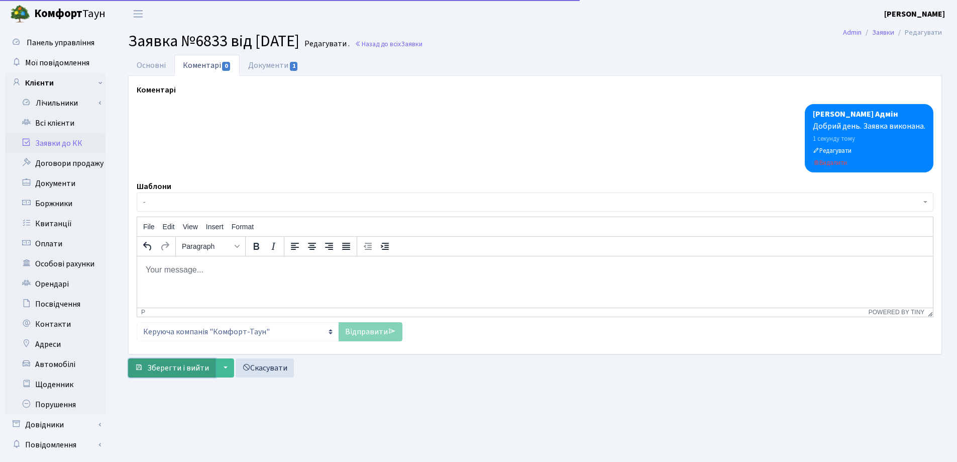
click at [185, 366] on span "Зберегти і вийти" at bounding box center [178, 367] width 62 height 11
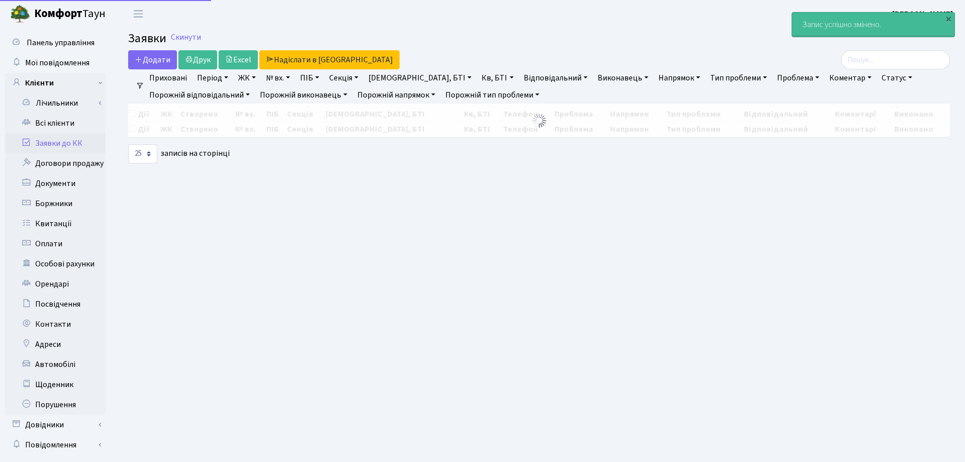
select select "25"
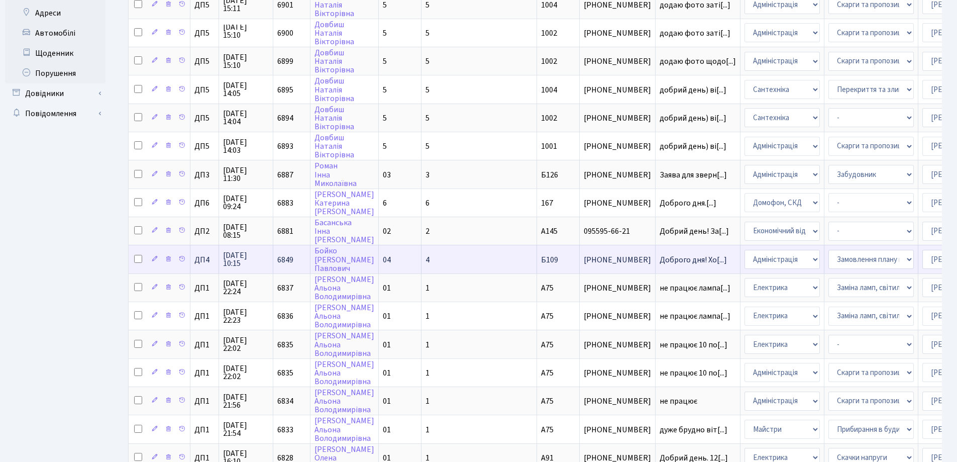
scroll to position [352, 0]
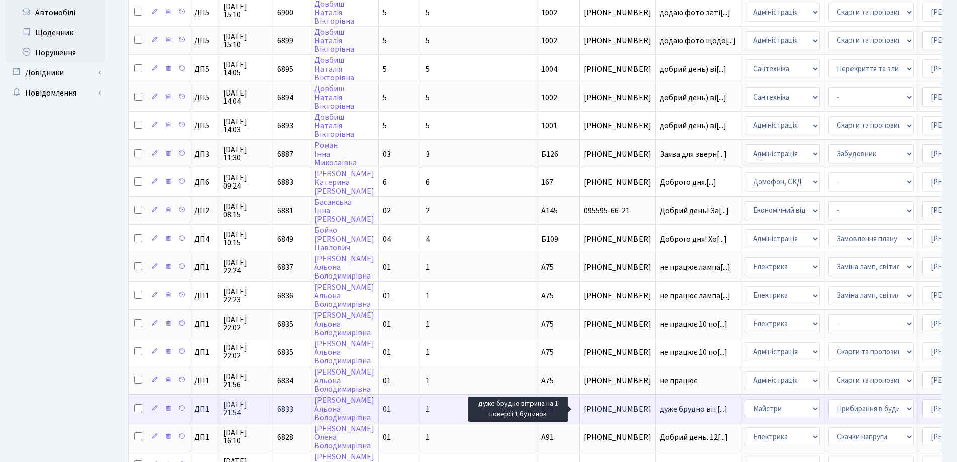
click at [660, 410] on span "дуже брудно віт[...]" at bounding box center [694, 408] width 68 height 11
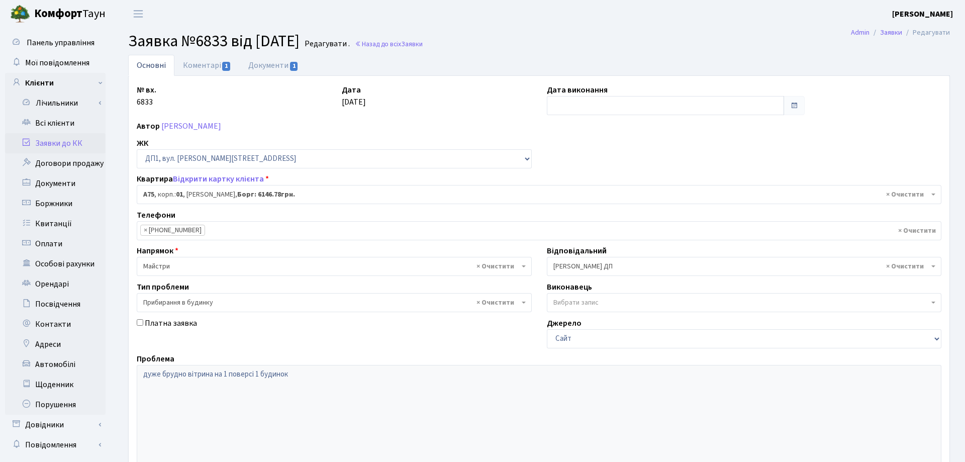
select select "29674"
select select "58"
click at [554, 100] on input "text" at bounding box center [660, 105] width 235 height 19
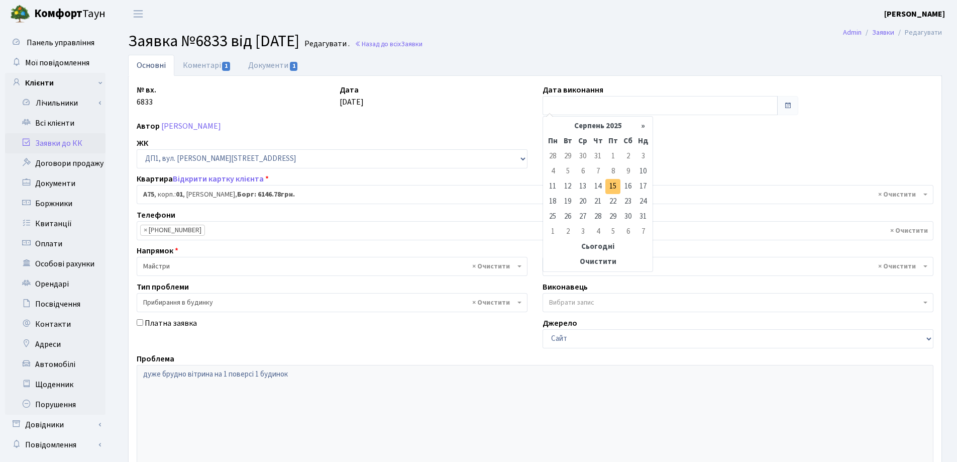
click at [614, 190] on td "15" at bounding box center [612, 186] width 15 height 15
type input "[DATE]"
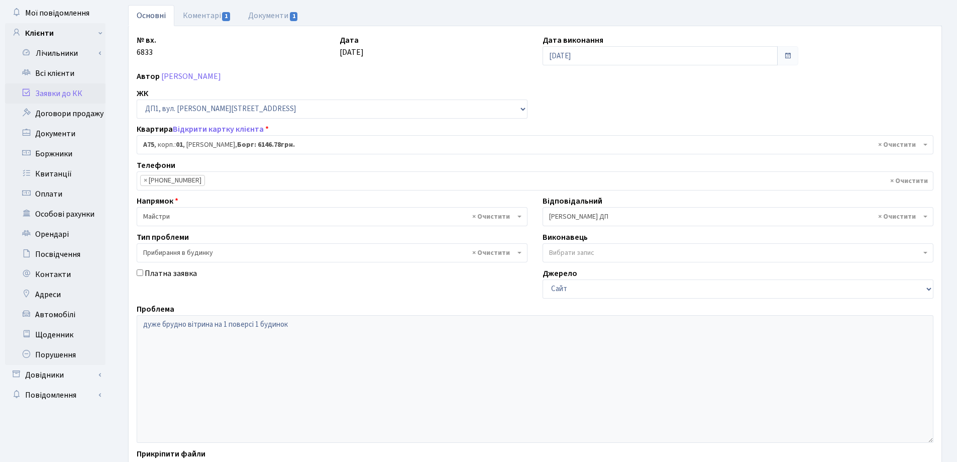
scroll to position [137, 0]
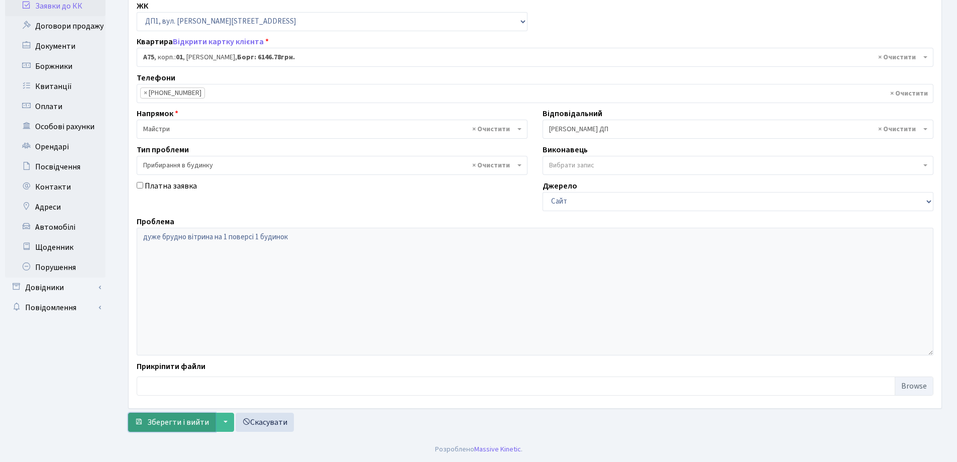
click at [180, 425] on span "Зберегти і вийти" at bounding box center [178, 422] width 62 height 11
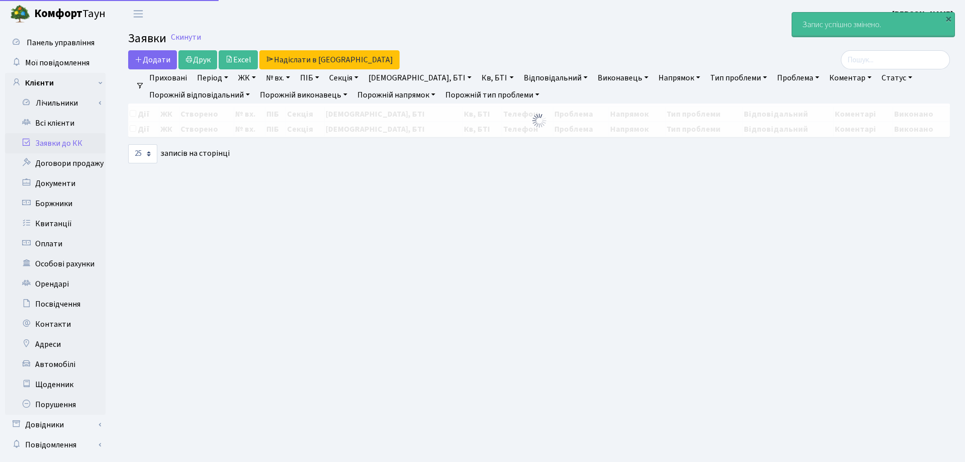
select select "25"
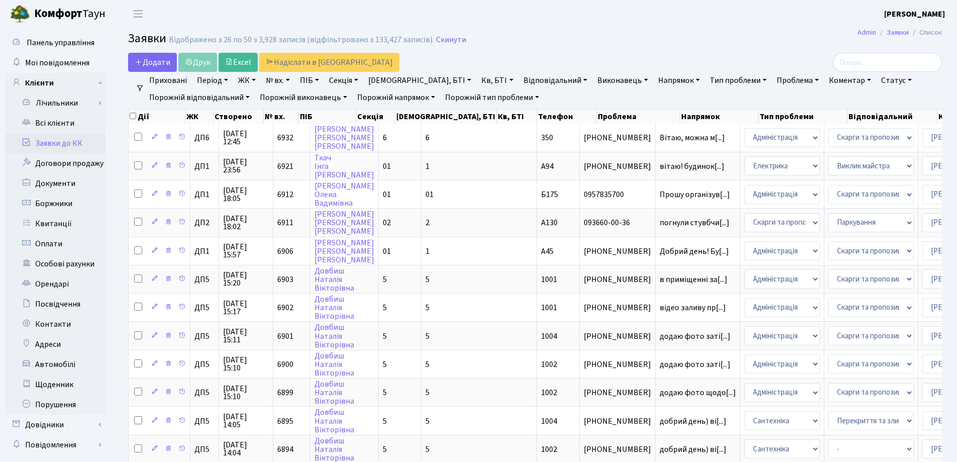
click at [65, 144] on link "Заявки до КК" at bounding box center [55, 143] width 100 height 20
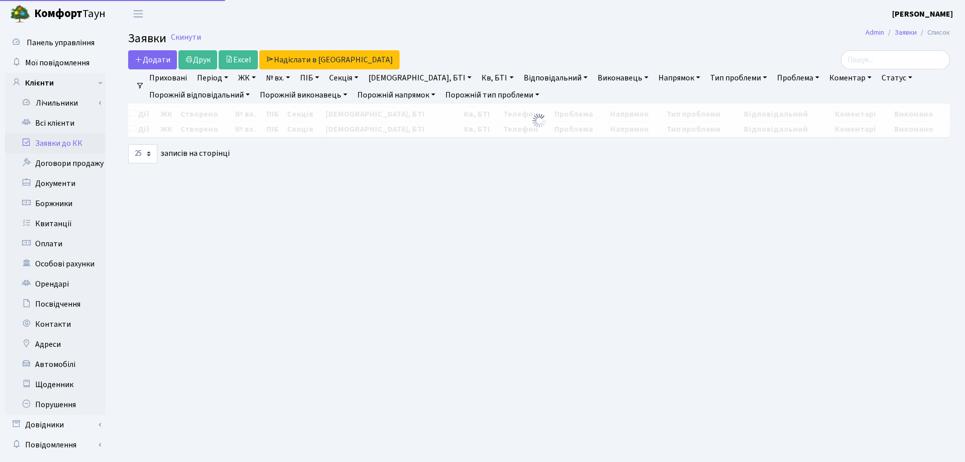
select select "25"
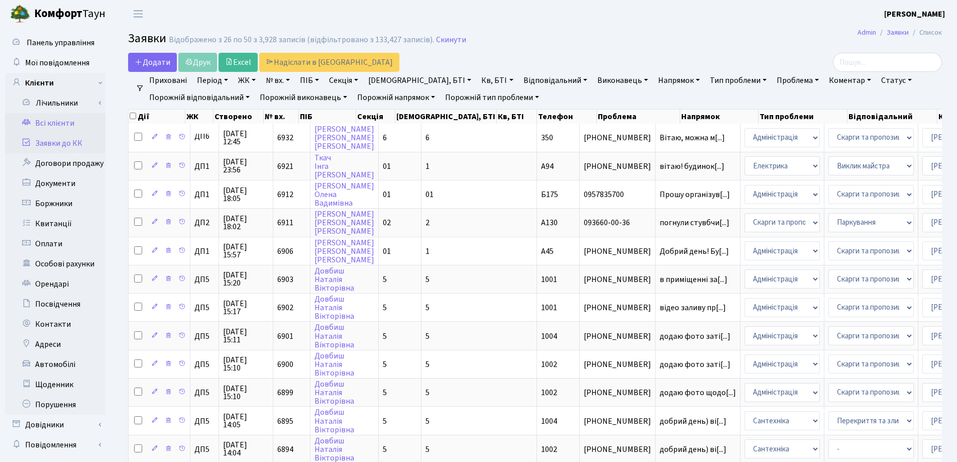
click at [62, 124] on link "Всі клієнти" at bounding box center [55, 123] width 100 height 20
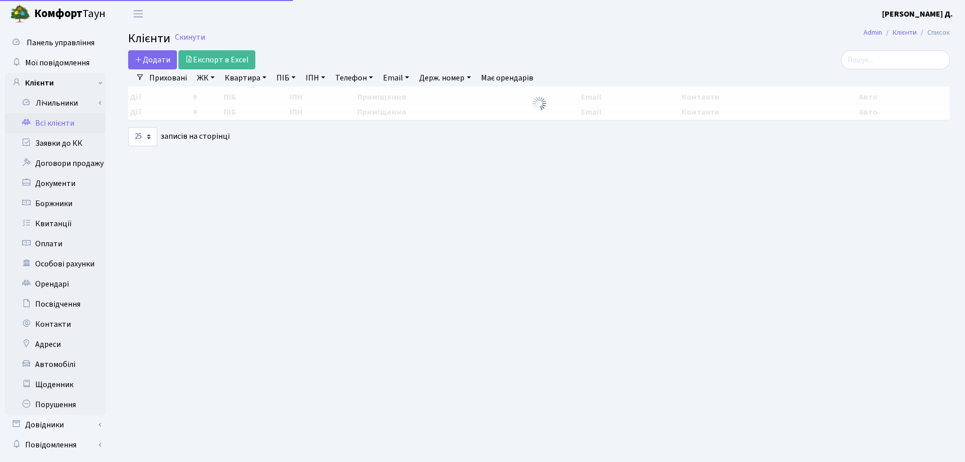
select select "25"
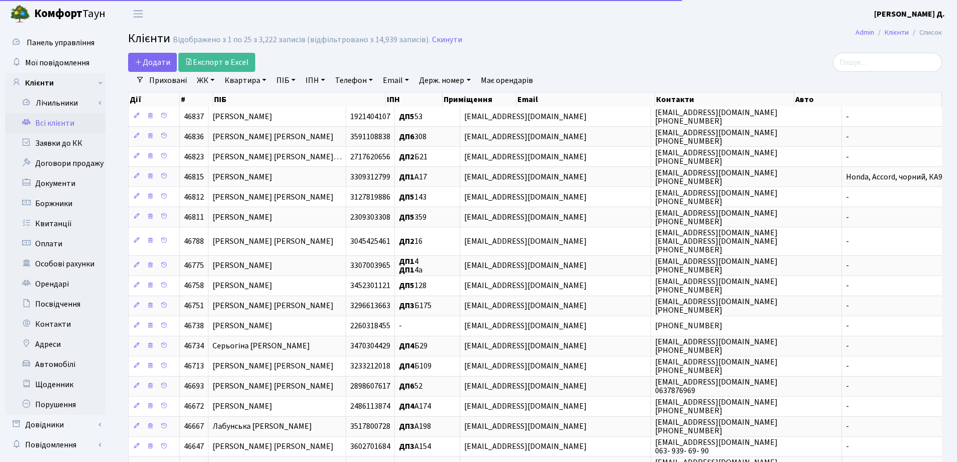
click at [65, 144] on link "Заявки до КК" at bounding box center [55, 143] width 100 height 20
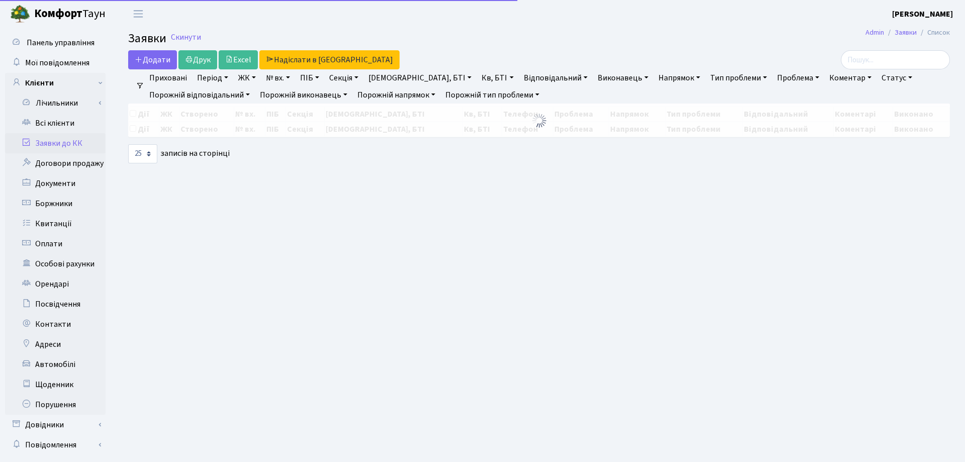
select select "25"
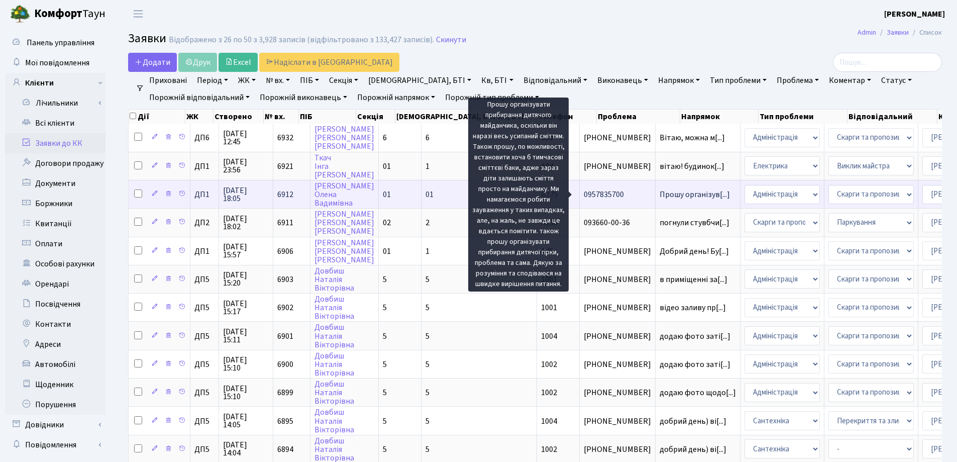
click at [660, 194] on span "Прошу організув[...]" at bounding box center [695, 194] width 70 height 11
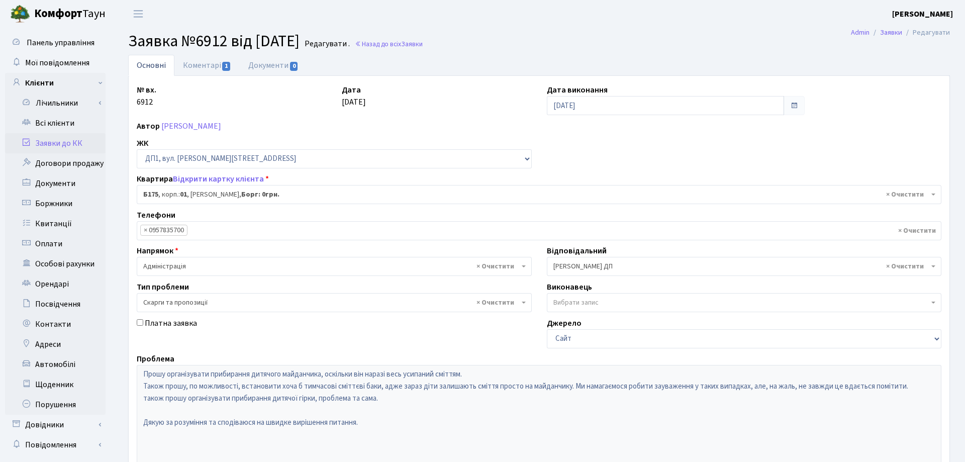
select select "30586"
select select "55"
click at [201, 65] on link "Коментарі 1" at bounding box center [206, 65] width 65 height 21
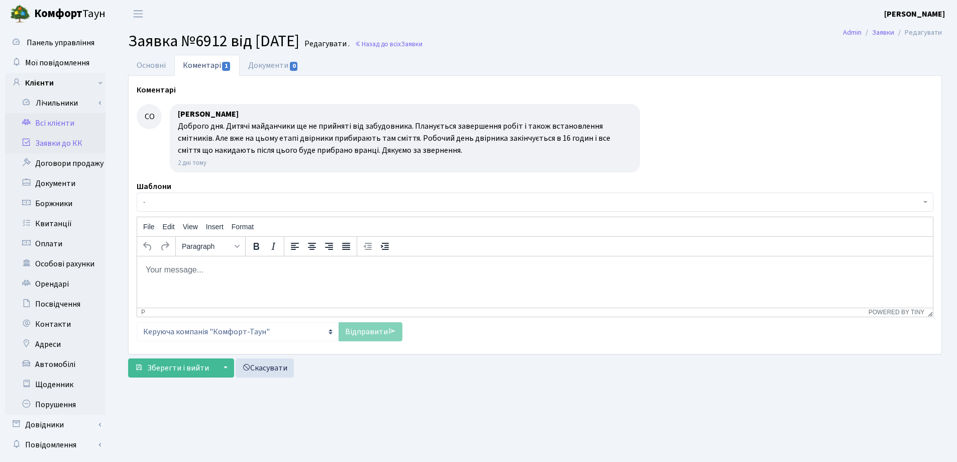
click at [44, 124] on link "Всі клієнти" at bounding box center [55, 123] width 100 height 20
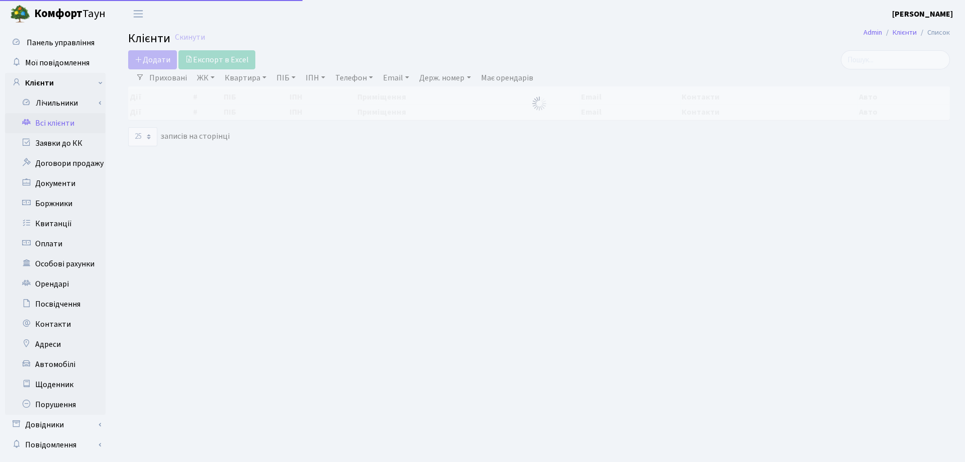
select select "25"
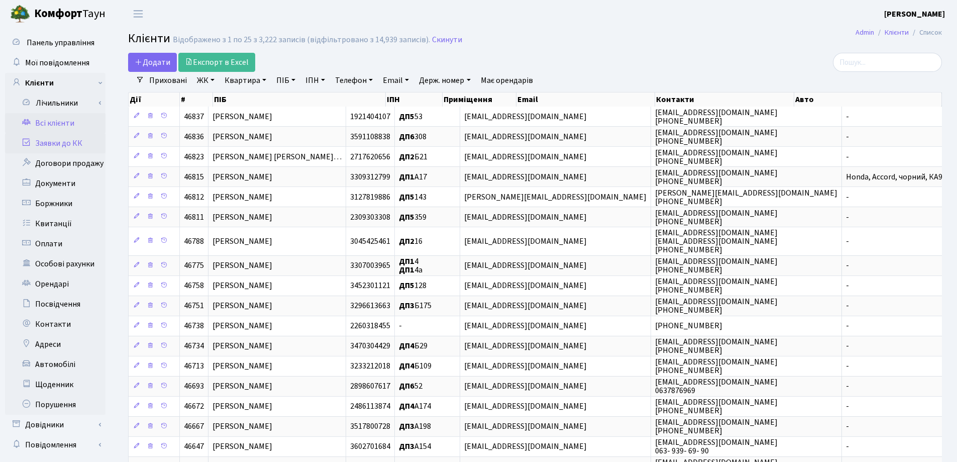
click at [57, 147] on link "Заявки до КК" at bounding box center [55, 143] width 100 height 20
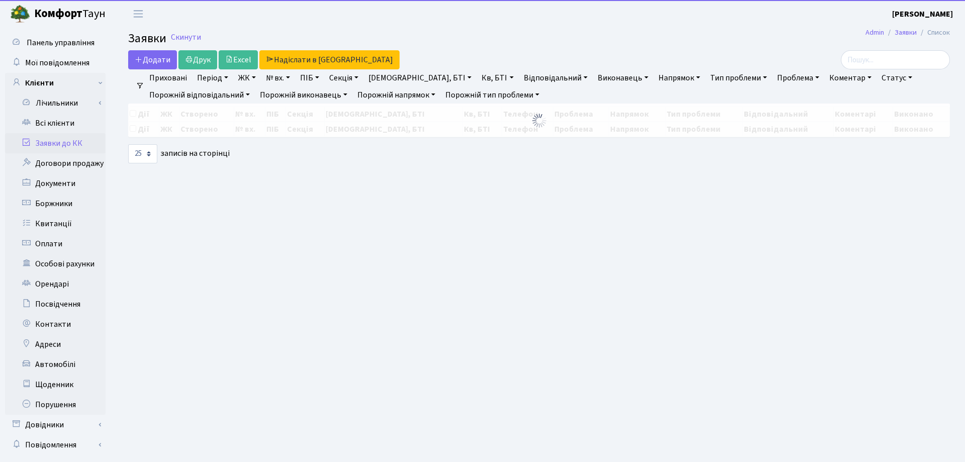
select select "25"
